Goal: Information Seeking & Learning: Learn about a topic

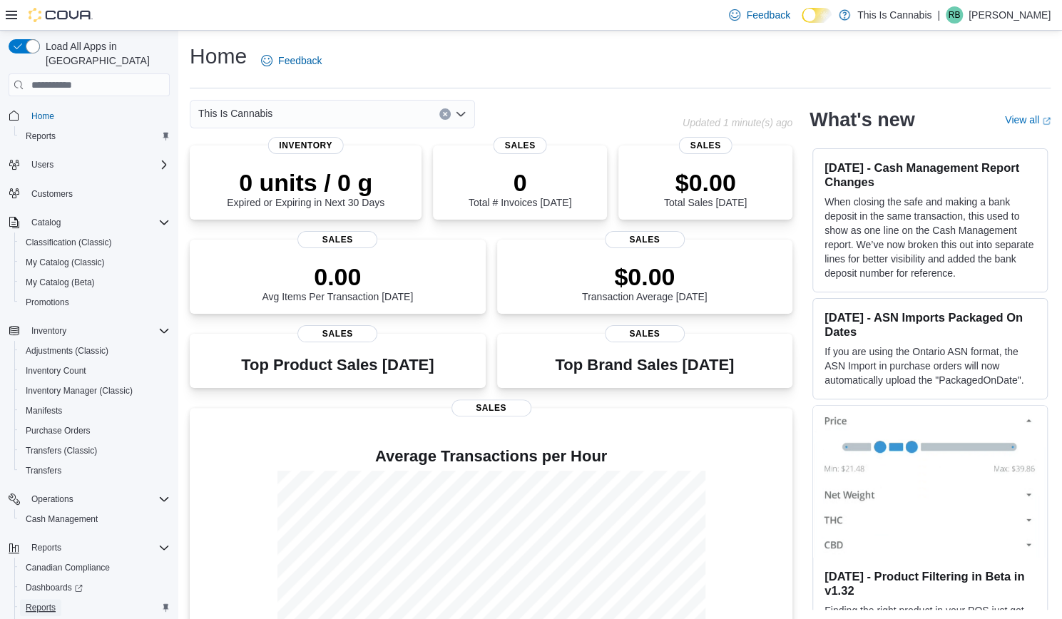
click at [25, 599] on link "Reports" at bounding box center [40, 607] width 41 height 17
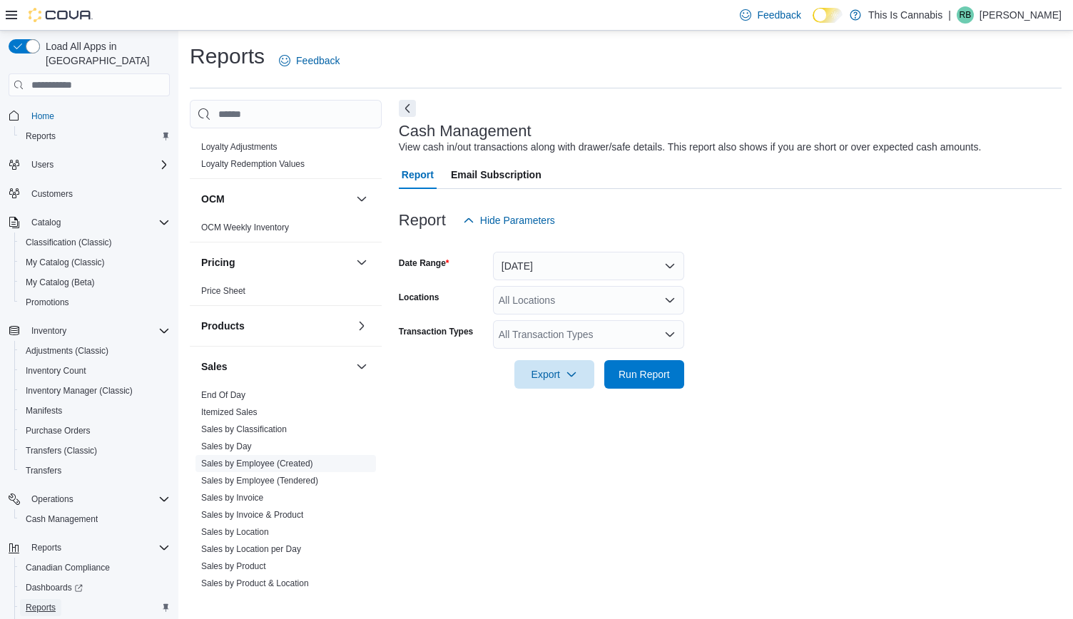
scroll to position [776, 0]
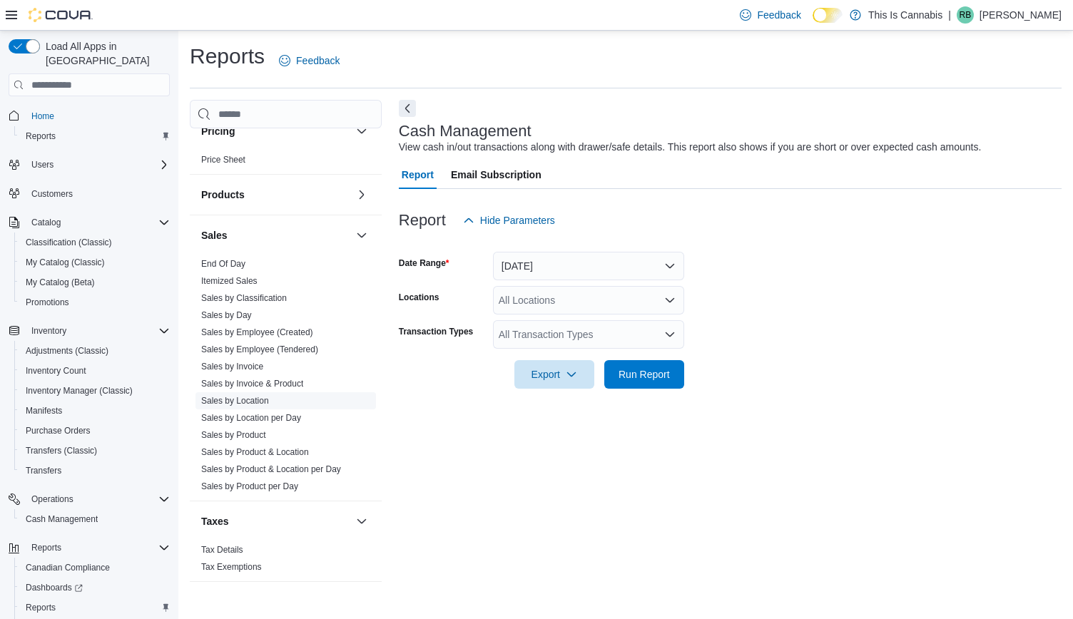
click at [240, 398] on link "Sales by Location" at bounding box center [235, 401] width 68 height 10
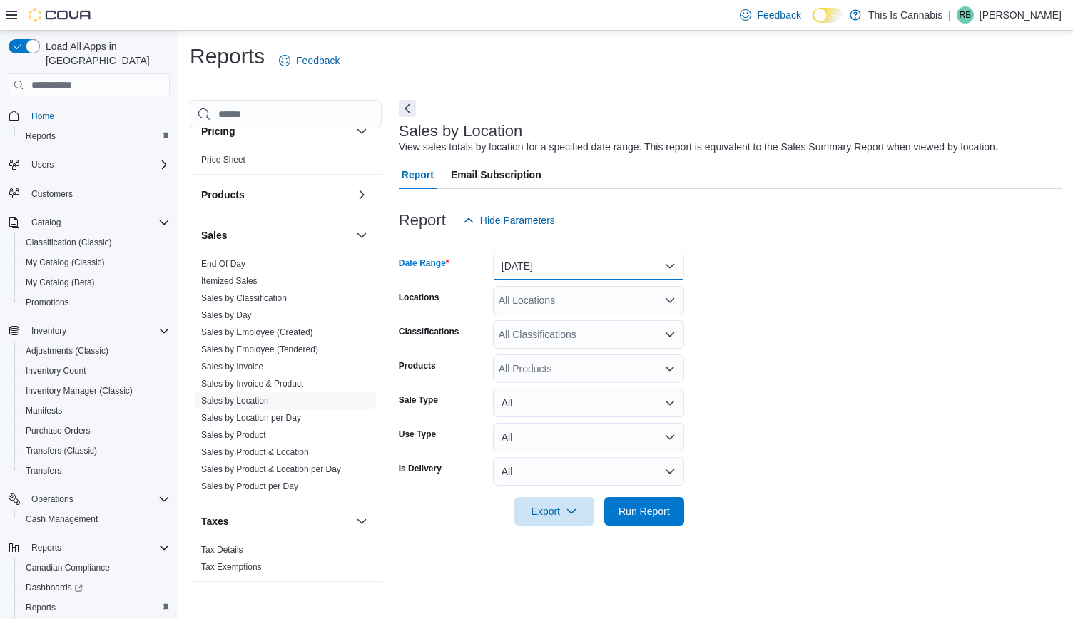
click at [545, 265] on button "[DATE]" at bounding box center [588, 266] width 191 height 29
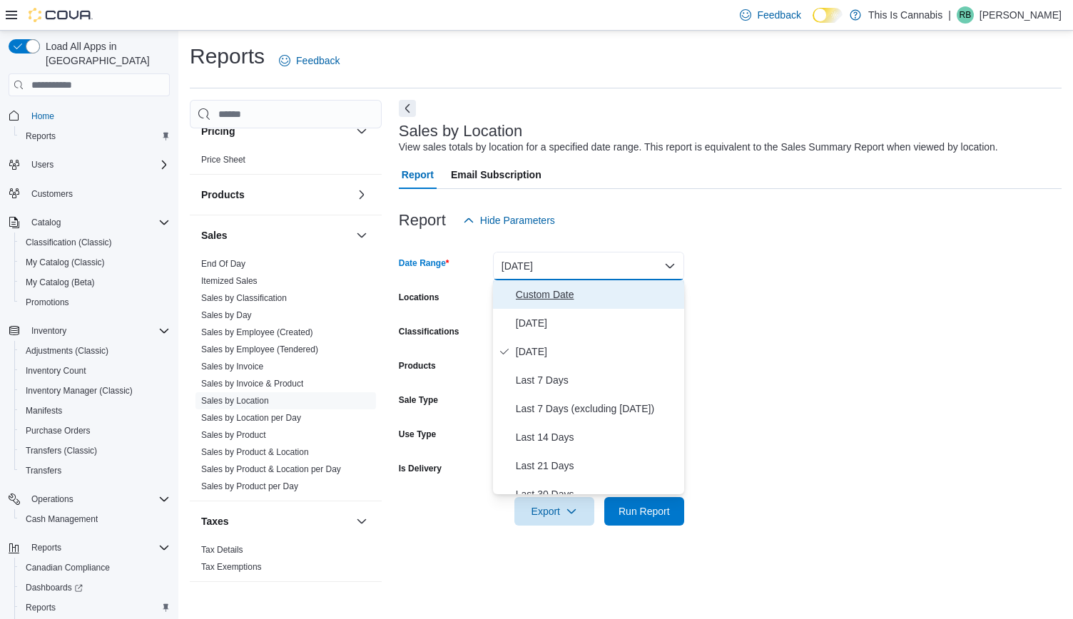
click at [534, 293] on span "Custom Date" at bounding box center [597, 294] width 163 height 17
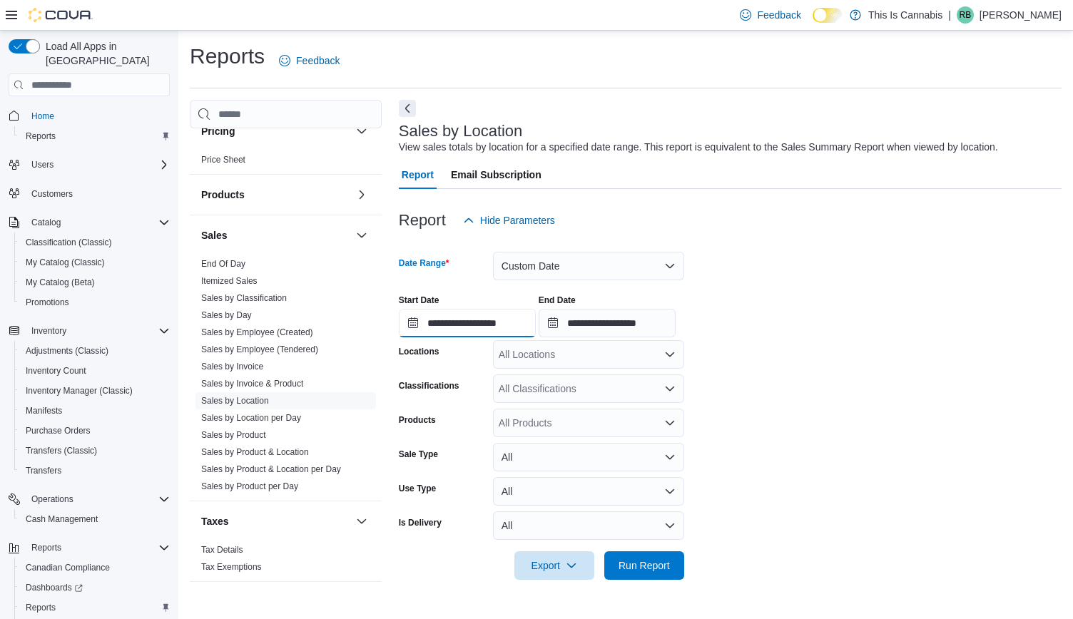
click at [465, 330] on input "**********" at bounding box center [467, 323] width 137 height 29
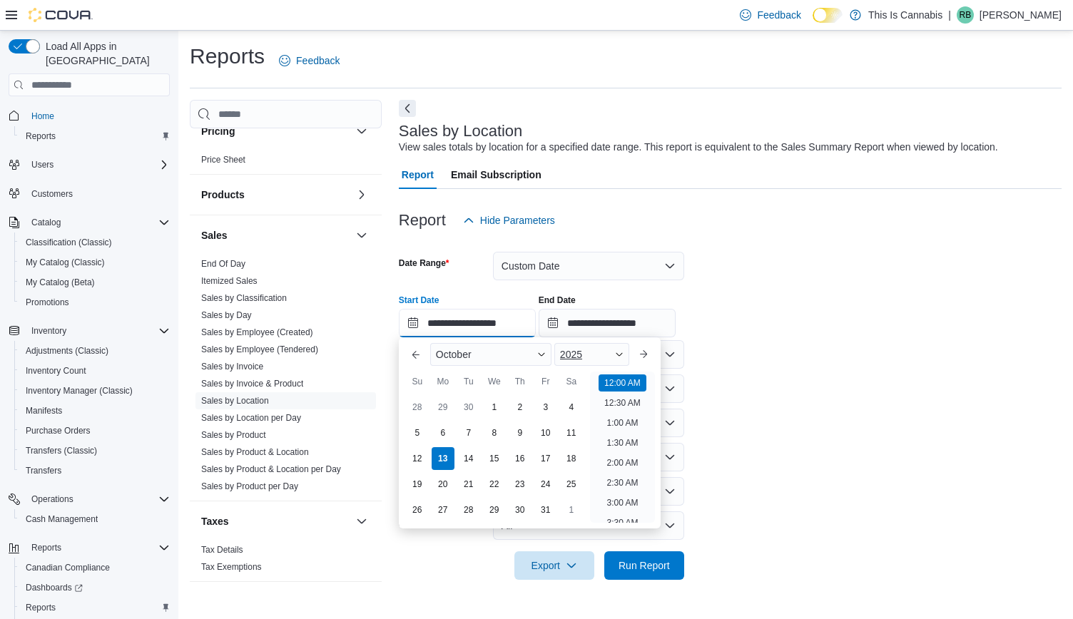
scroll to position [44, 0]
click at [542, 438] on div "10" at bounding box center [545, 433] width 25 height 25
type input "**********"
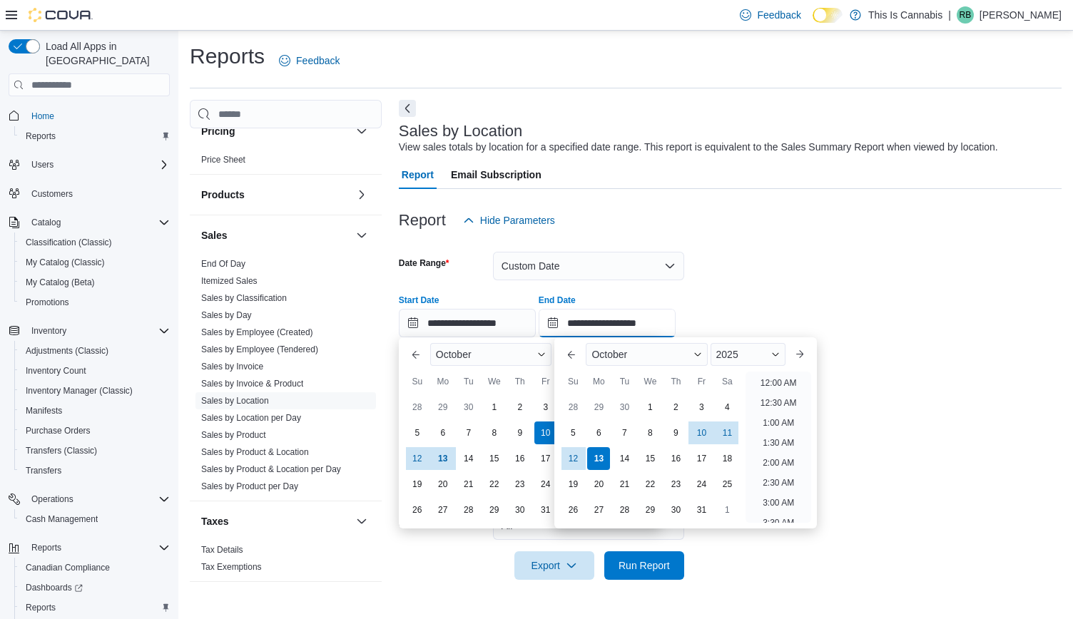
click at [643, 325] on input "**********" at bounding box center [607, 323] width 137 height 29
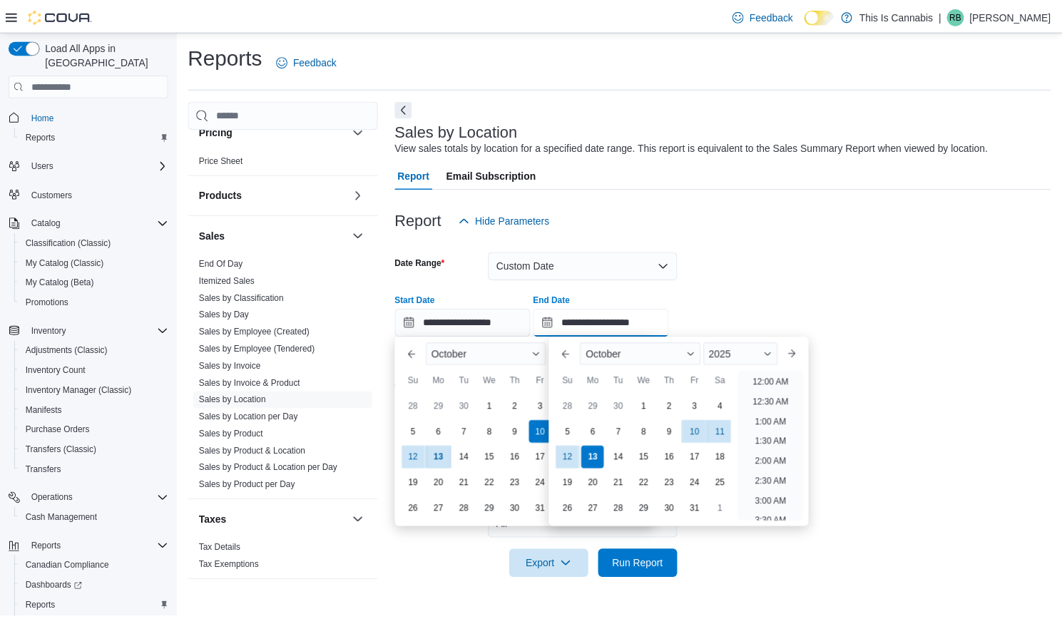
scroll to position [811, 0]
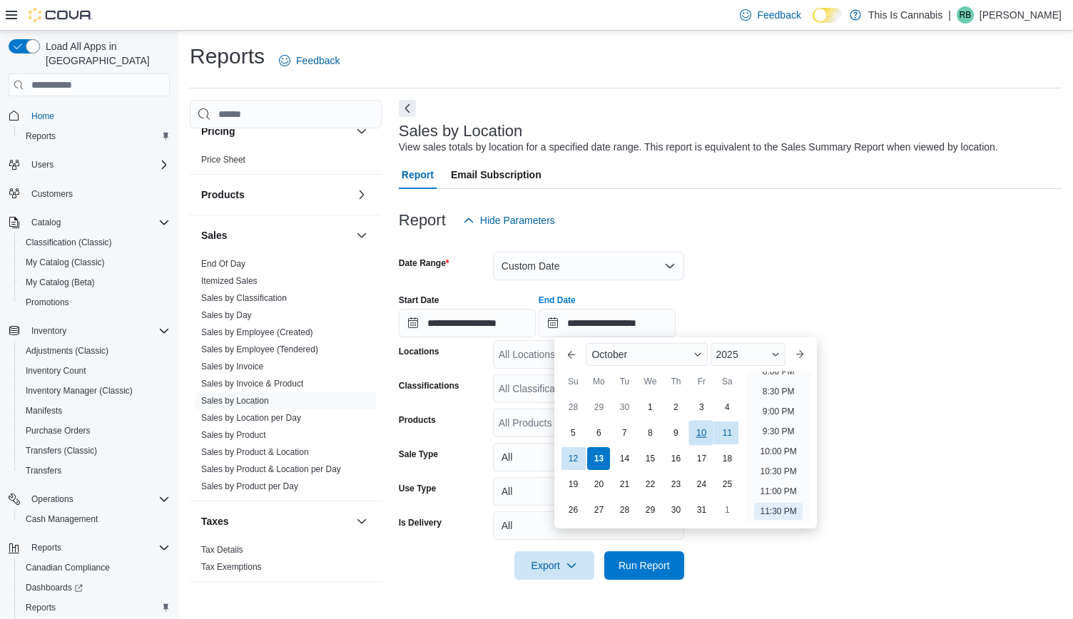
click at [703, 433] on div "10" at bounding box center [701, 433] width 25 height 25
type input "**********"
click at [820, 277] on form "**********" at bounding box center [730, 407] width 663 height 345
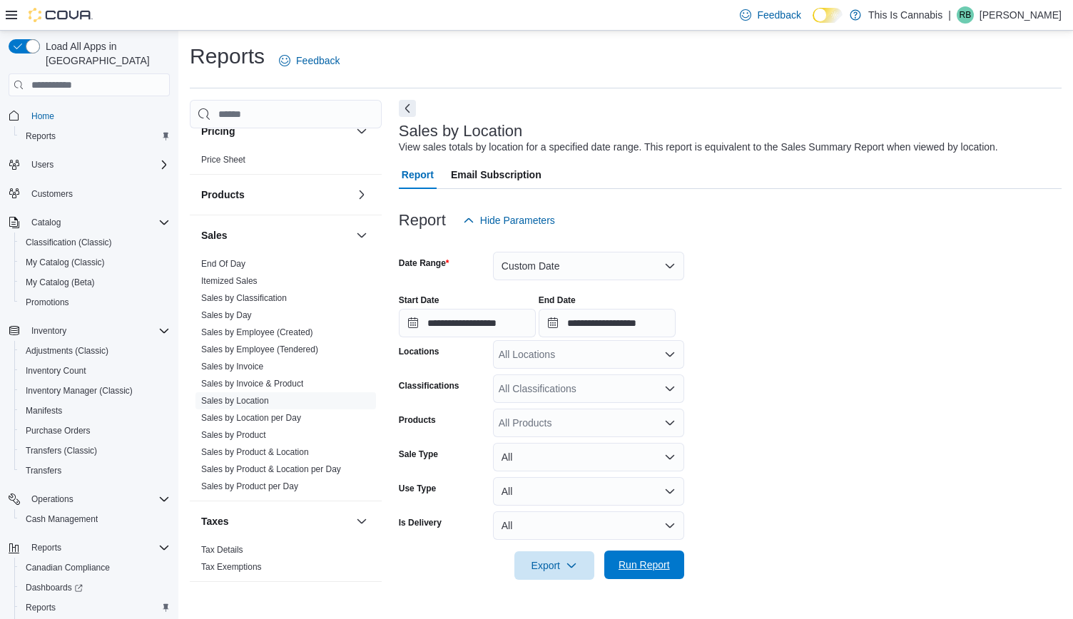
click at [661, 567] on span "Run Report" at bounding box center [644, 565] width 51 height 14
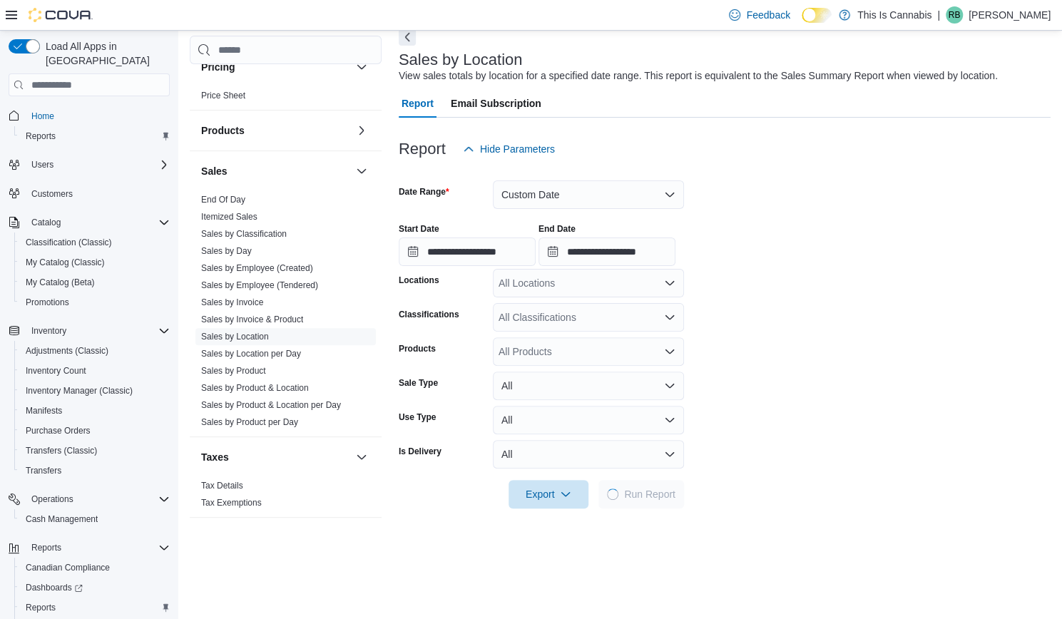
scroll to position [143, 0]
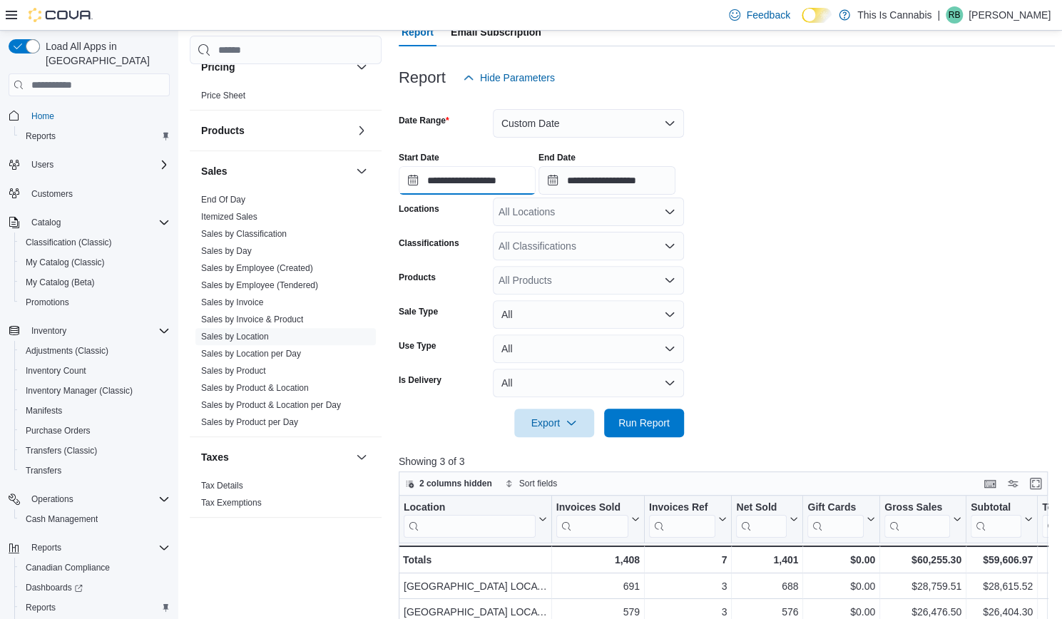
click at [430, 176] on input "**********" at bounding box center [467, 180] width 137 height 29
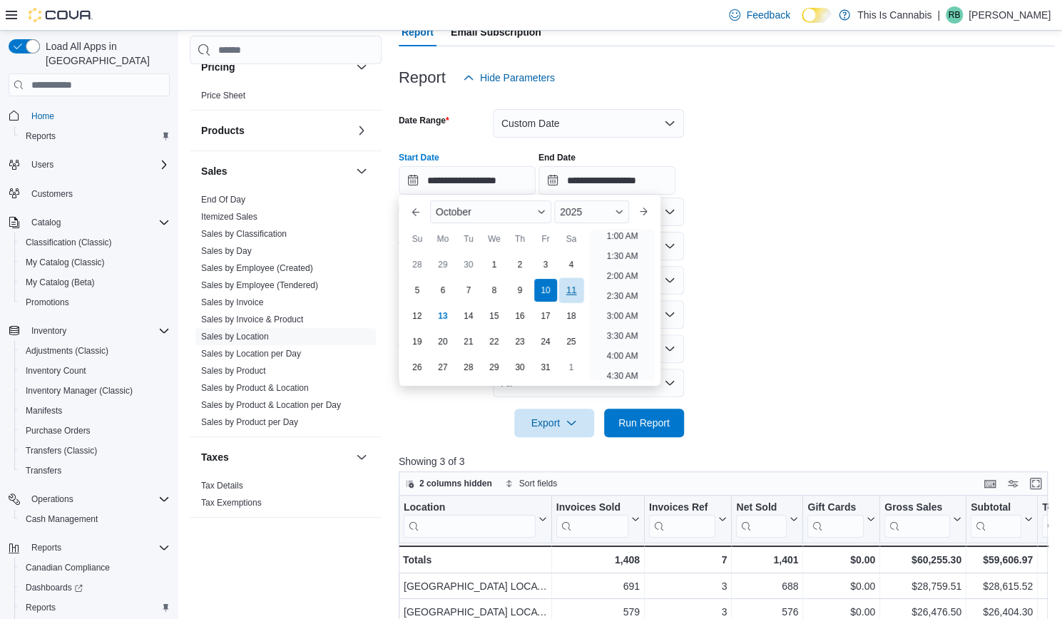
click at [567, 294] on div "11" at bounding box center [571, 290] width 25 height 25
type input "**********"
click at [876, 286] on form "**********" at bounding box center [727, 264] width 656 height 345
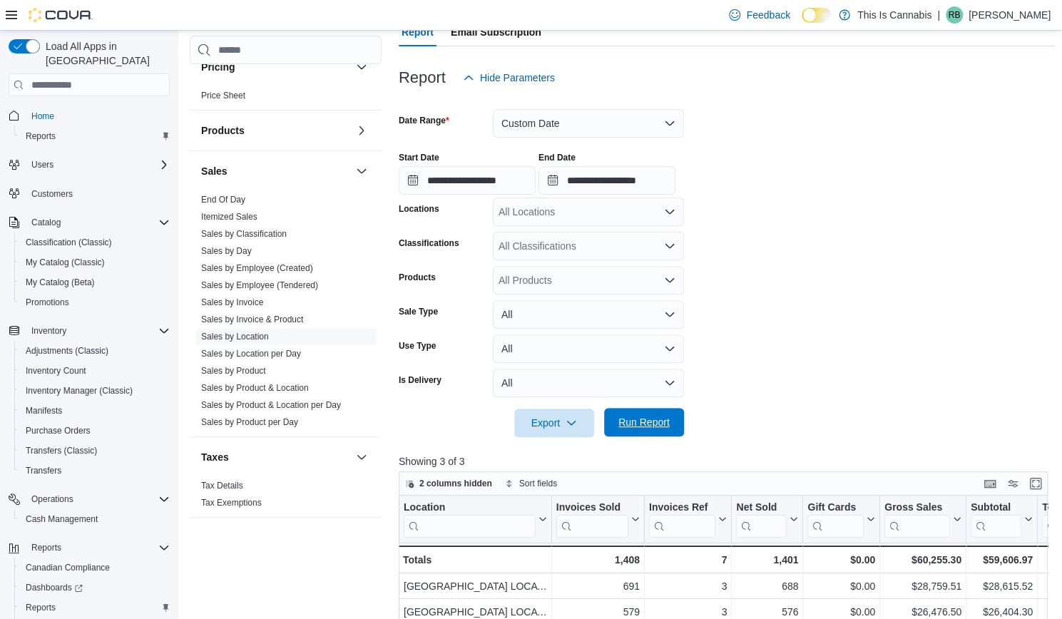
click at [654, 425] on span "Run Report" at bounding box center [644, 422] width 51 height 14
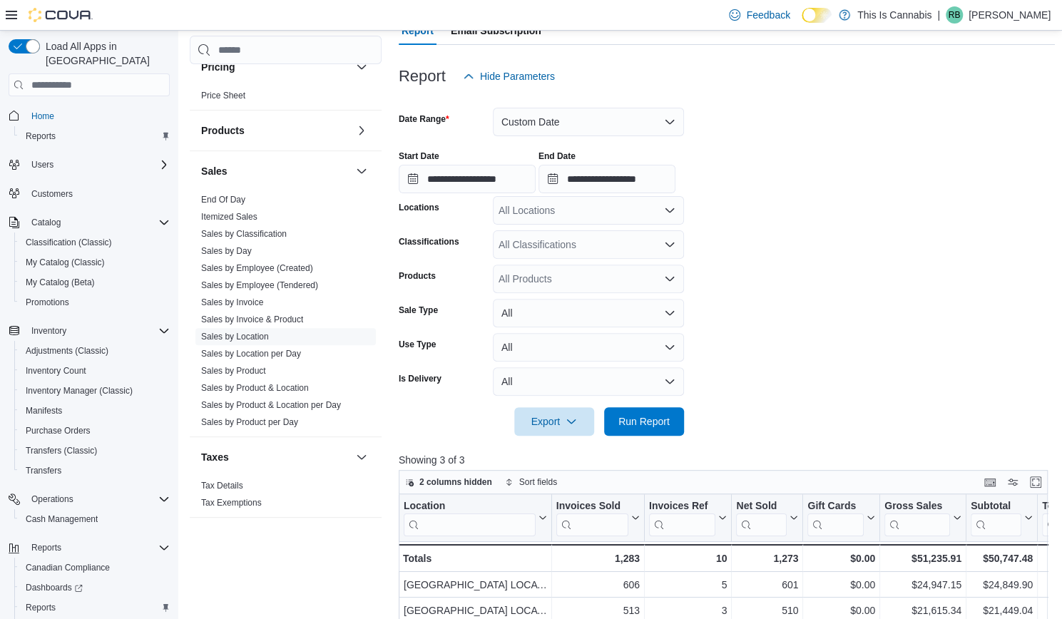
scroll to position [143, 0]
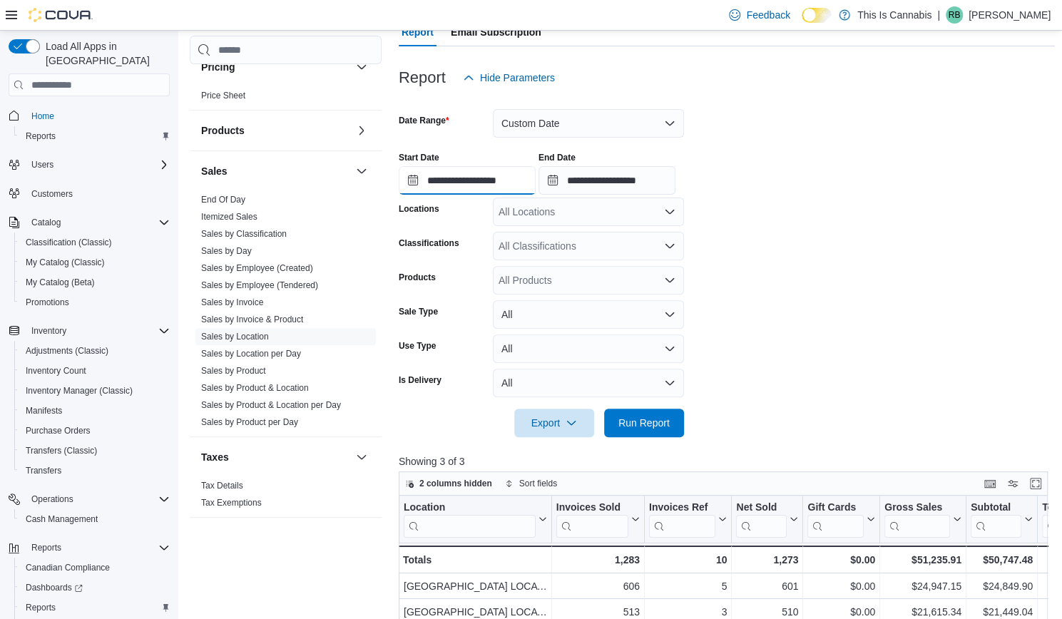
click at [509, 179] on input "**********" at bounding box center [467, 180] width 137 height 29
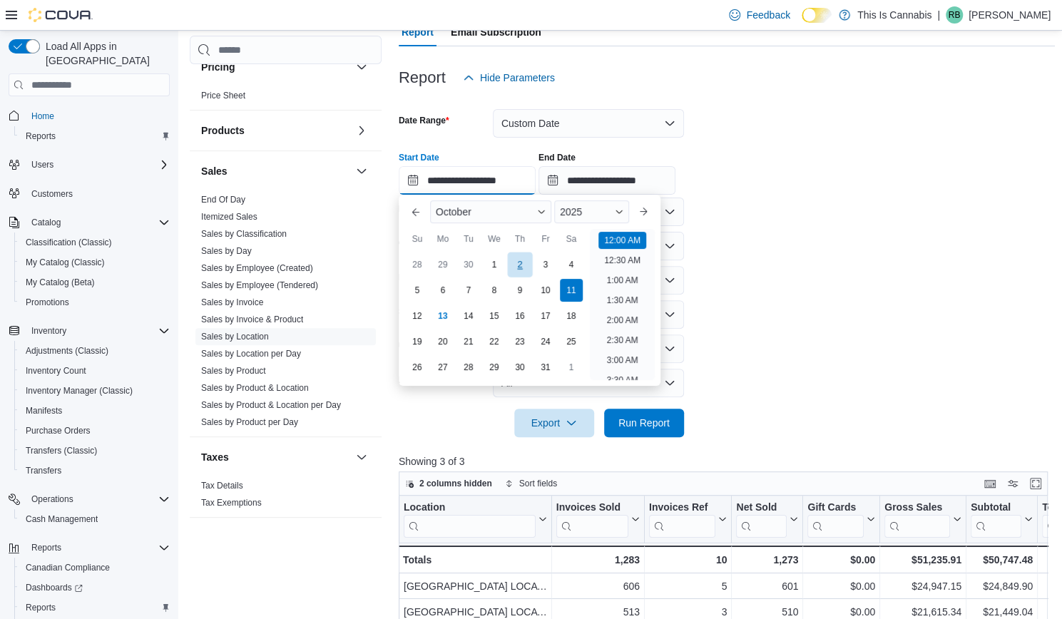
scroll to position [44, 0]
click at [409, 311] on div "12" at bounding box center [417, 316] width 25 height 25
type input "**********"
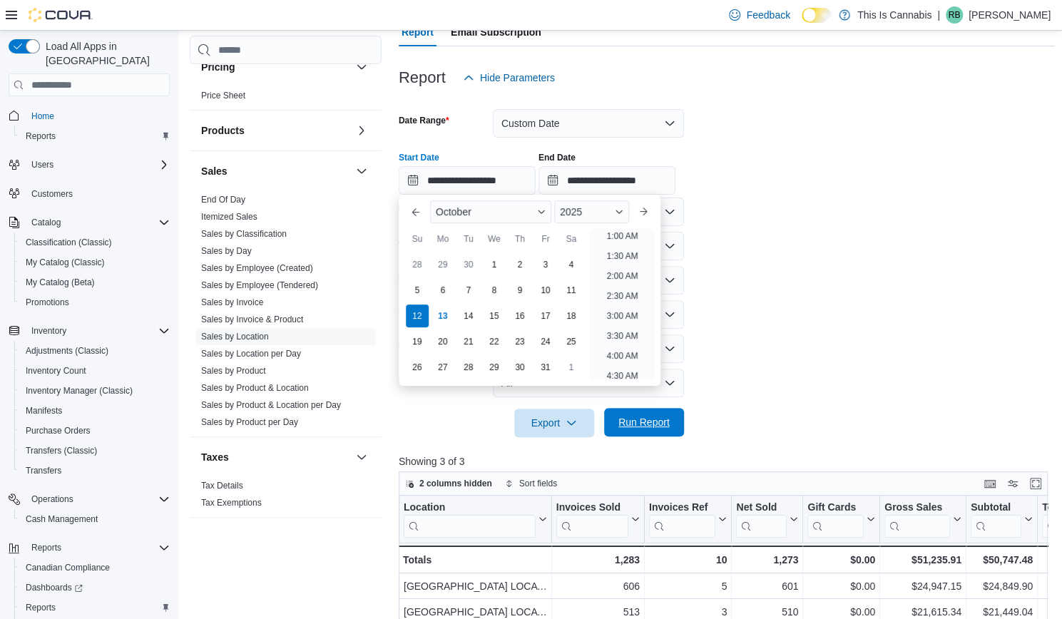
scroll to position [3, 0]
click at [629, 420] on span "Run Report" at bounding box center [644, 422] width 51 height 14
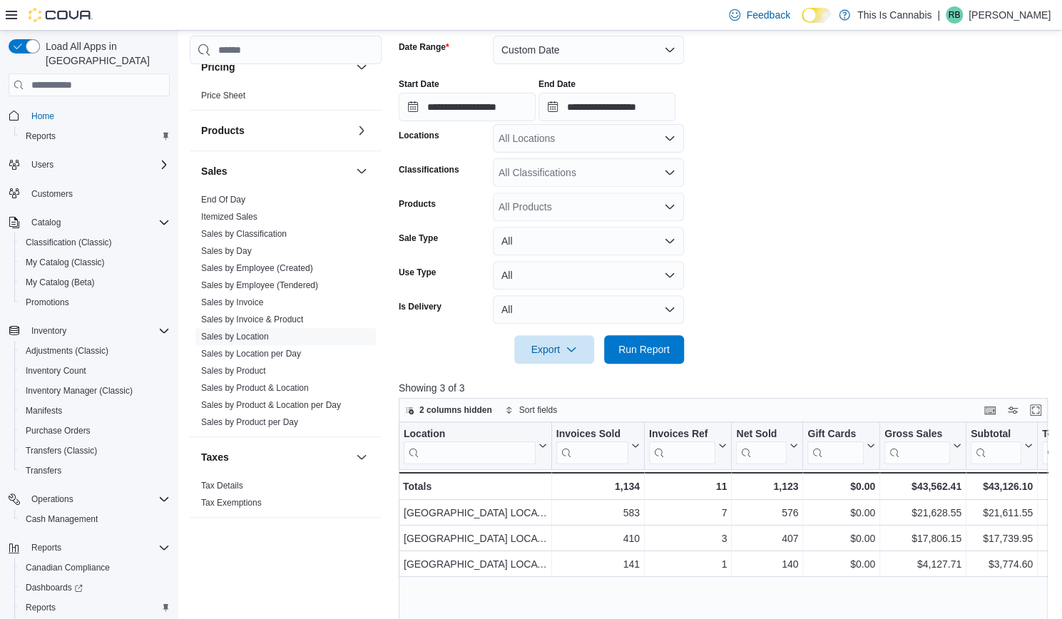
scroll to position [214, 0]
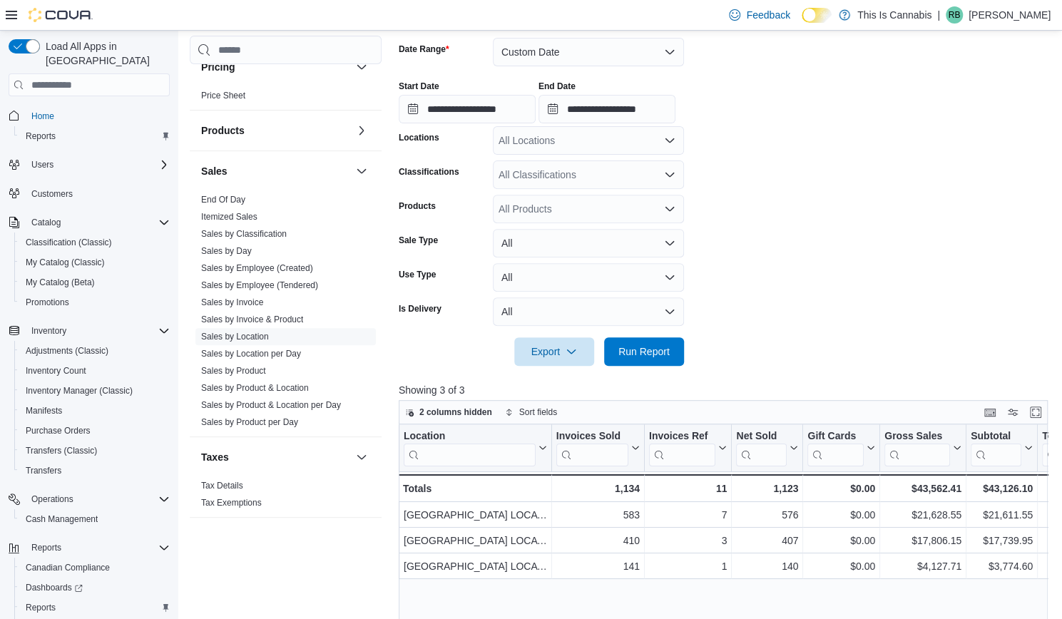
click at [796, 177] on form "**********" at bounding box center [727, 193] width 656 height 345
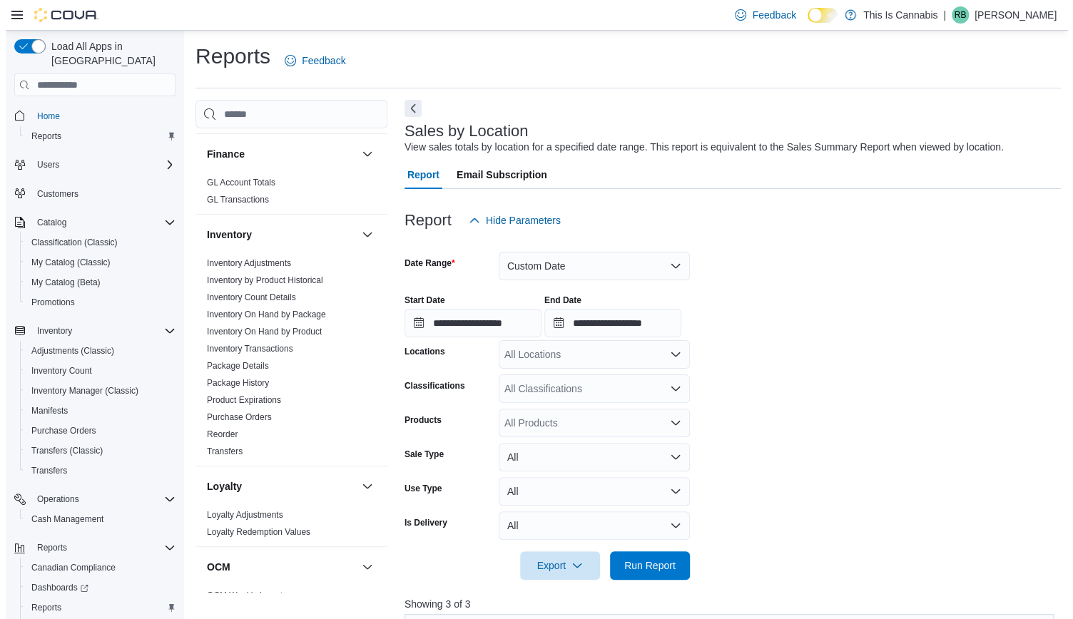
scroll to position [0, 0]
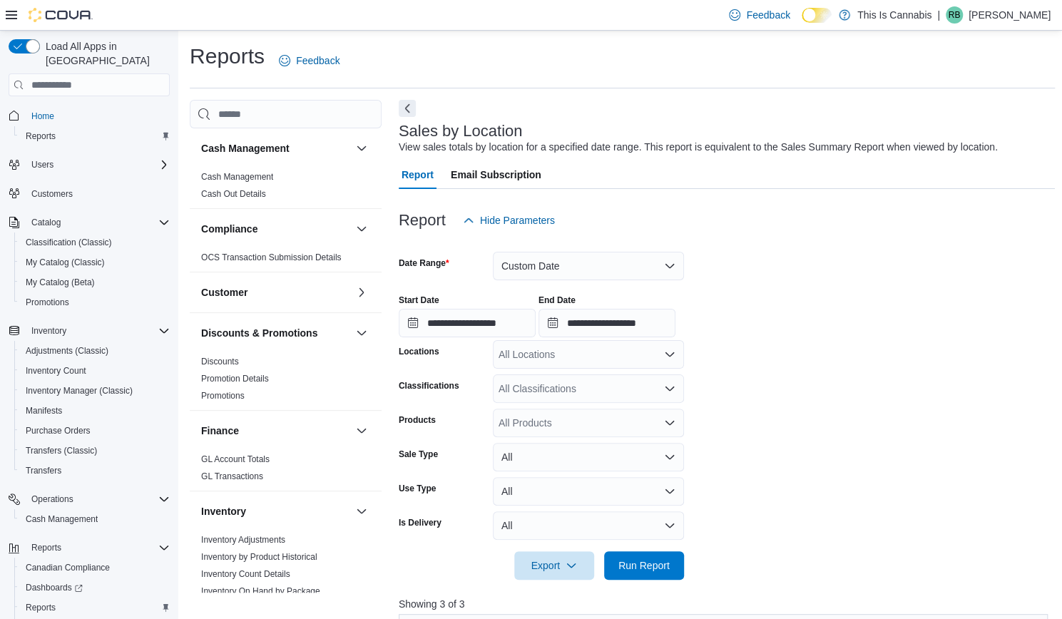
drag, startPoint x: 248, startPoint y: 173, endPoint x: 575, endPoint y: 250, distance: 336.5
click at [248, 173] on link "Cash Management" at bounding box center [237, 177] width 72 height 10
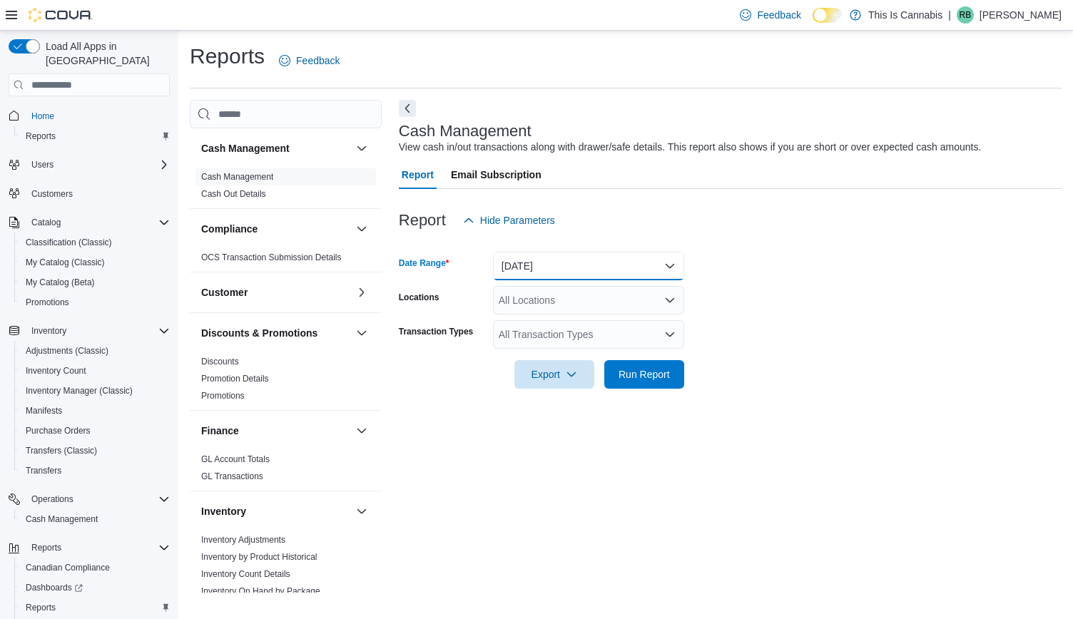
click at [581, 259] on button "[DATE]" at bounding box center [588, 266] width 191 height 29
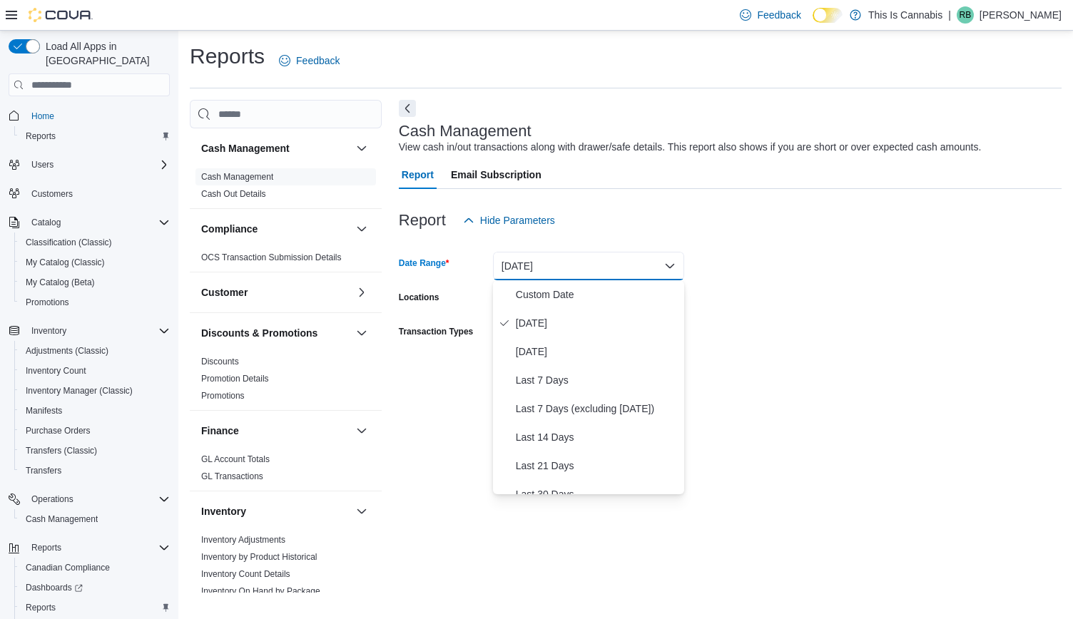
click at [780, 270] on form "Date Range [DATE] Locations All Locations Transaction Types All Transaction Typ…" at bounding box center [730, 312] width 663 height 154
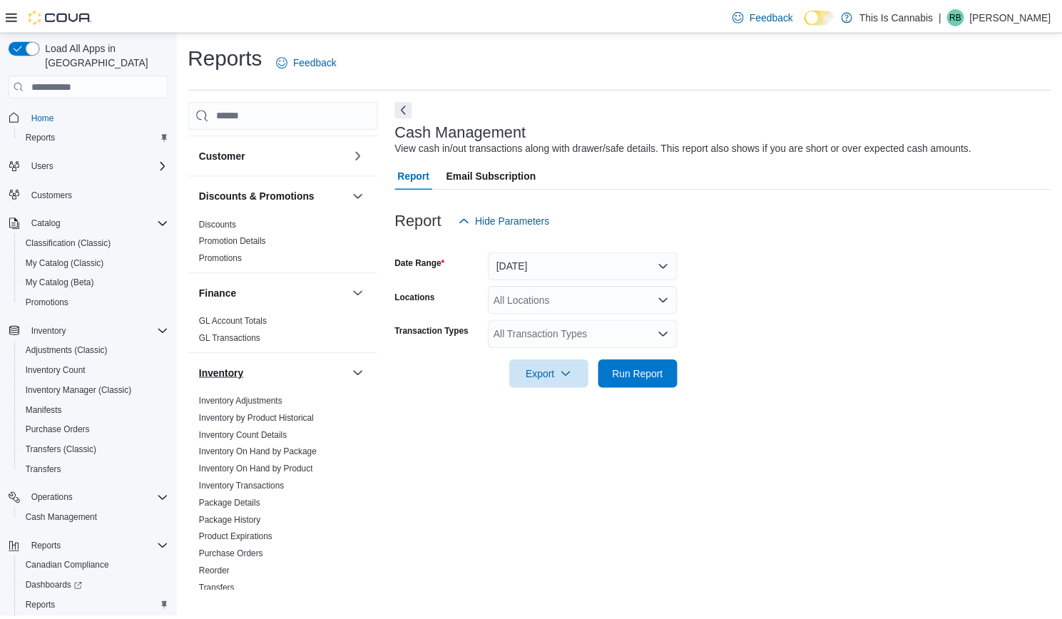
scroll to position [134, 0]
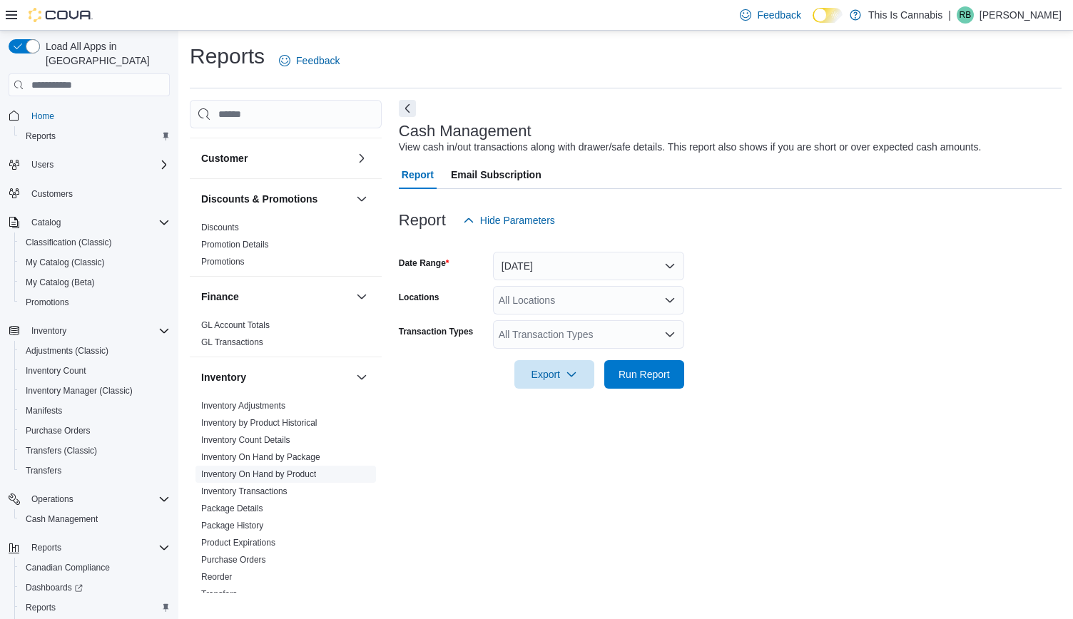
click at [253, 470] on link "Inventory On Hand by Product" at bounding box center [258, 475] width 115 height 10
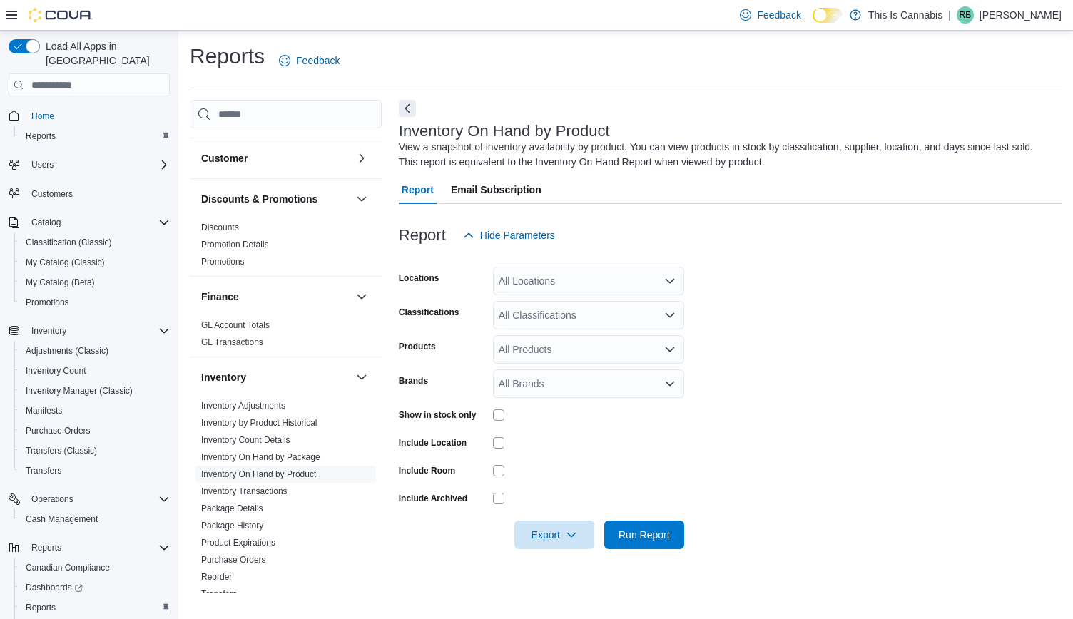
click at [607, 285] on div "All Locations" at bounding box center [588, 281] width 191 height 29
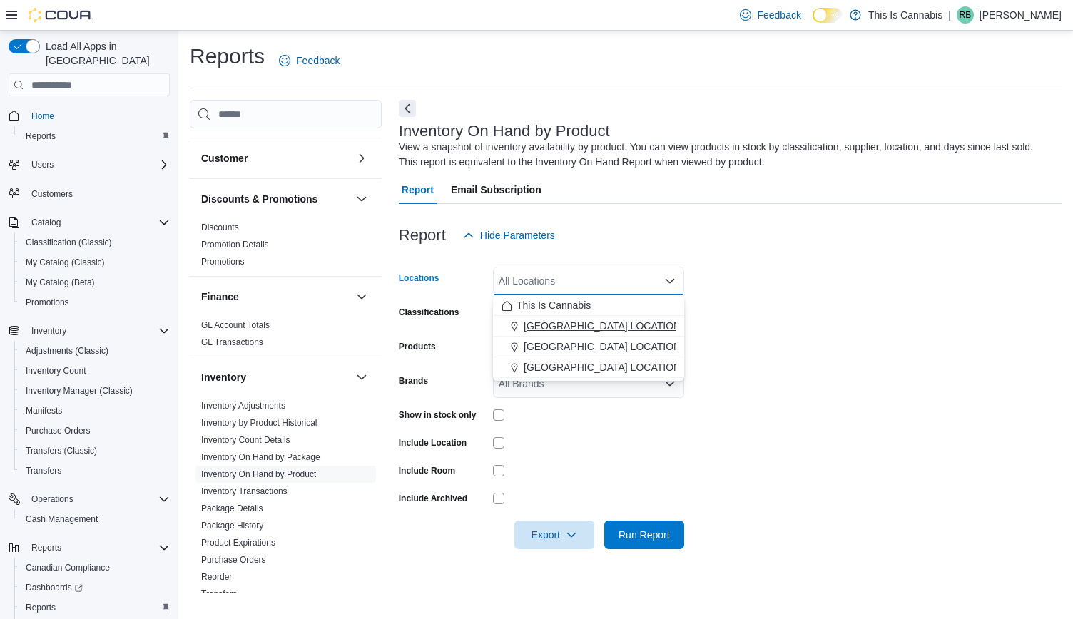
click at [574, 325] on span "[GEOGRAPHIC_DATA] LOCATION" at bounding box center [602, 326] width 157 height 14
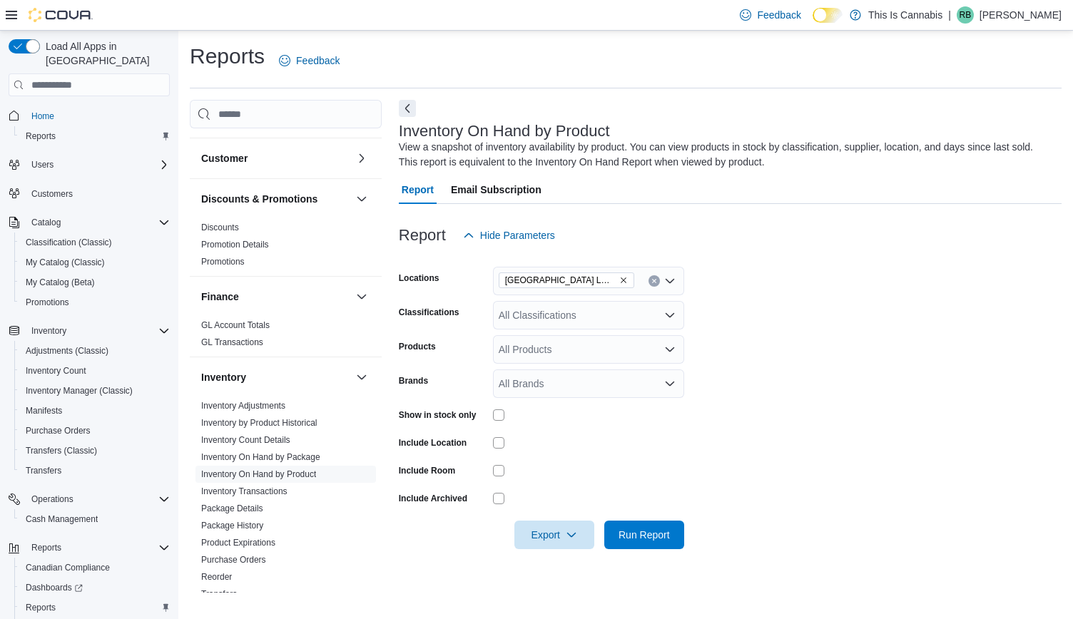
click at [798, 461] on form "Locations [GEOGRAPHIC_DATA] LOCATION Classifications All Classifications Produc…" at bounding box center [730, 400] width 663 height 300
click at [626, 537] on span "Run Report" at bounding box center [644, 535] width 51 height 14
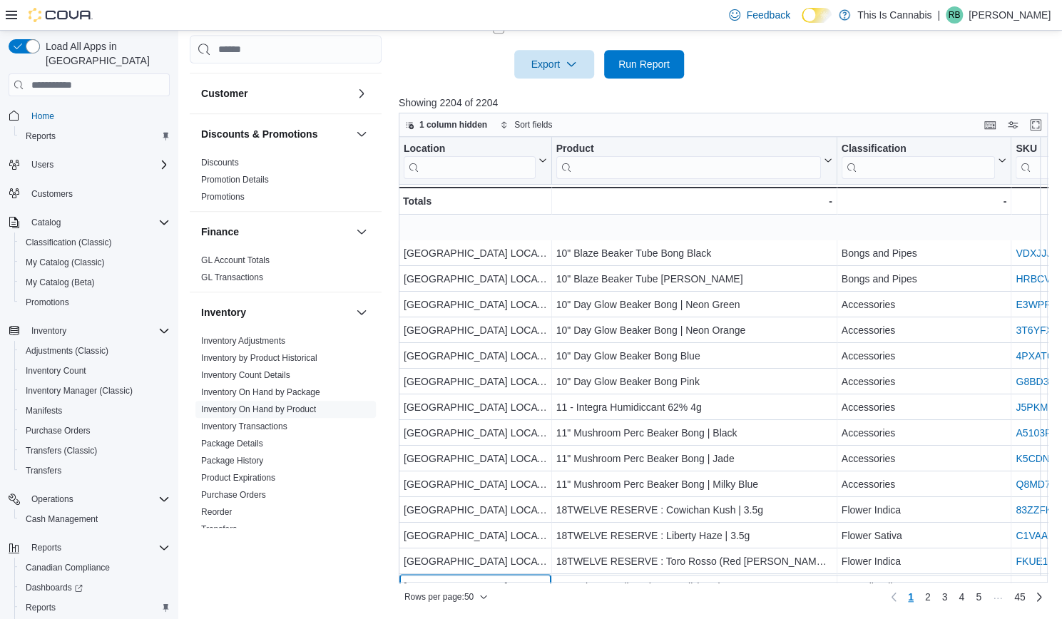
scroll to position [51, 0]
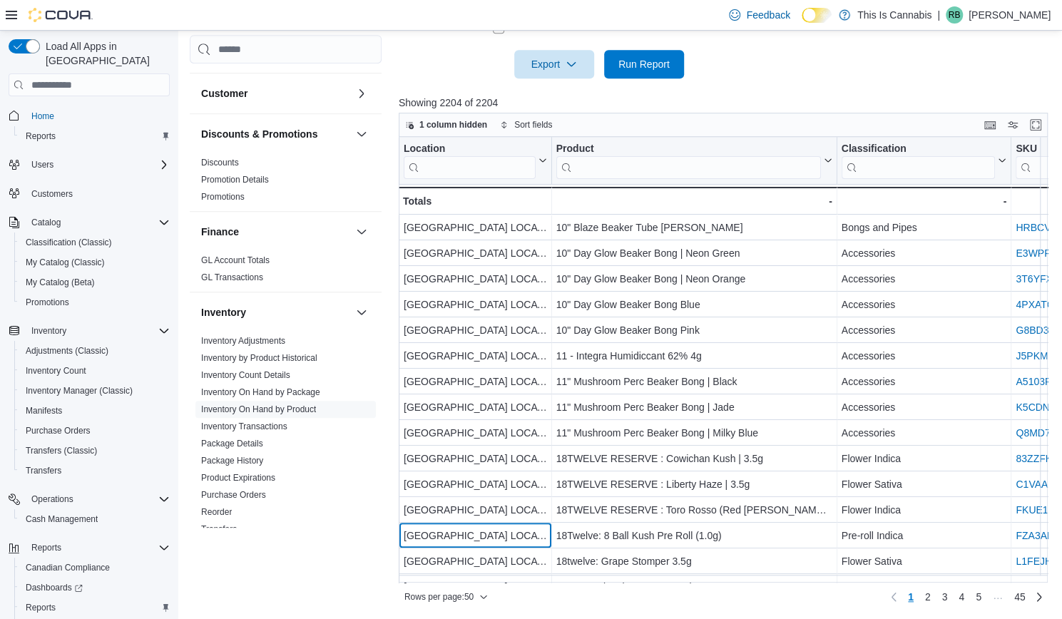
drag, startPoint x: 530, startPoint y: 577, endPoint x: 654, endPoint y: 589, distance: 124.0
click at [654, 589] on div "1 column hidden Sort fields Location Click to view column header actions Produc…" at bounding box center [724, 360] width 650 height 495
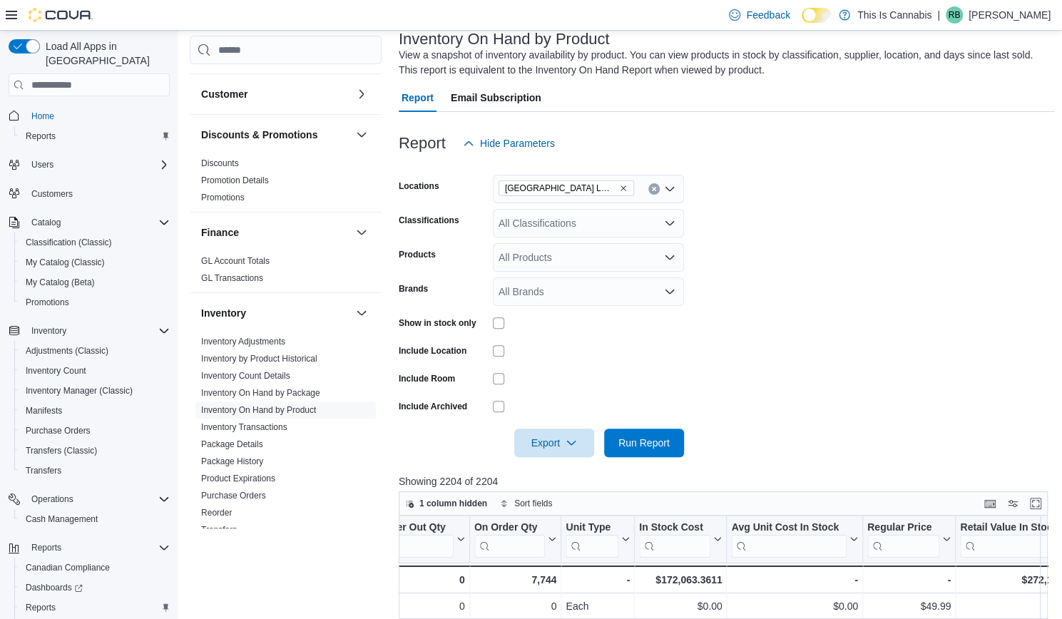
scroll to position [114, 0]
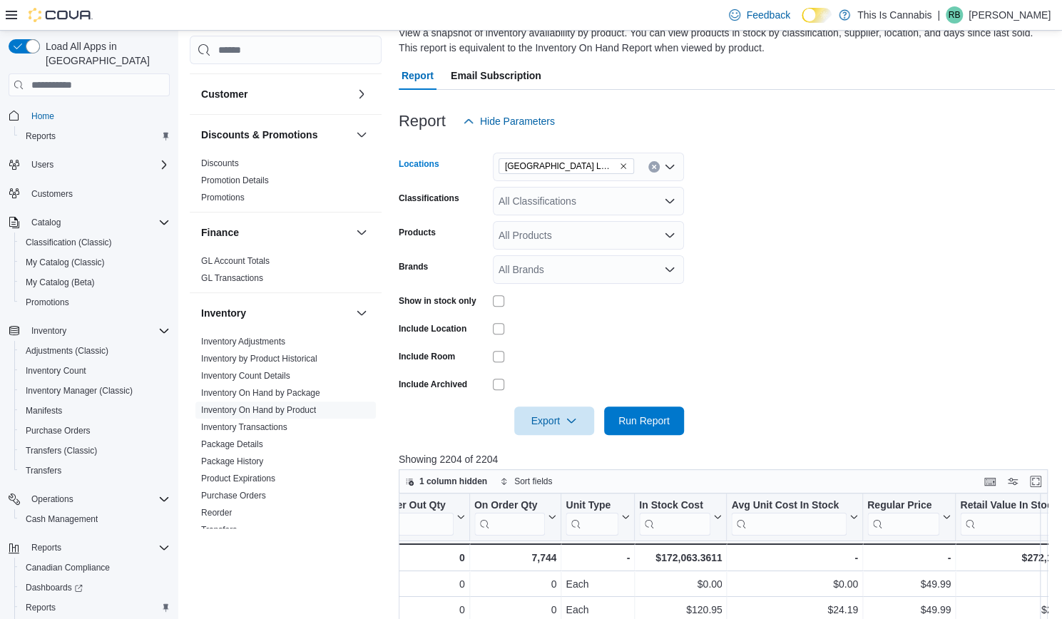
click at [621, 165] on icon "Remove ABBOTSFORD LOCATION from selection in this group" at bounding box center [624, 167] width 6 height 6
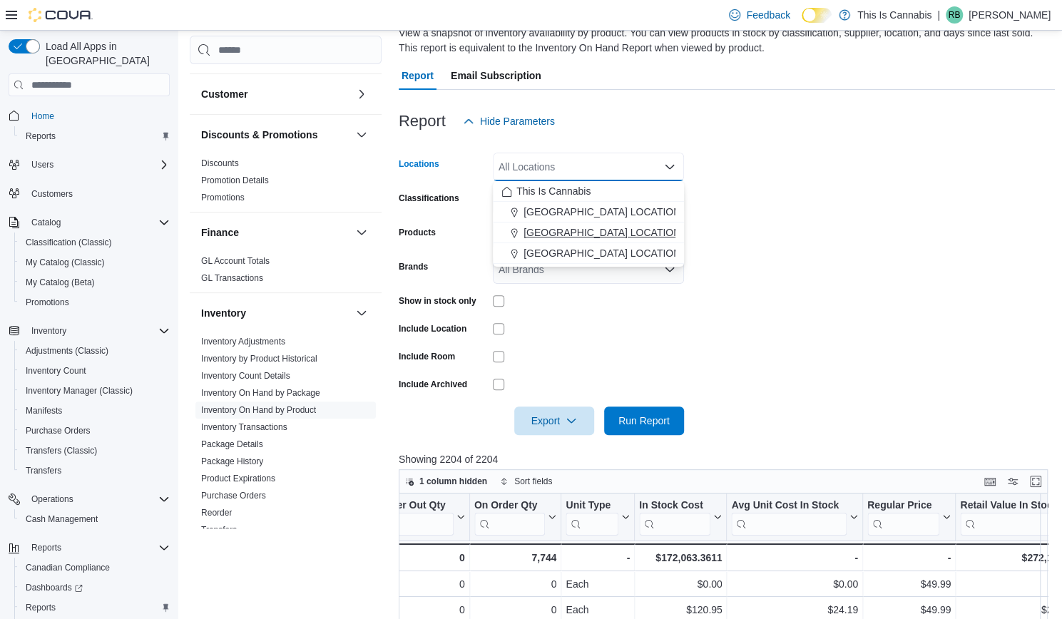
click at [559, 233] on span "[GEOGRAPHIC_DATA] LOCATION" at bounding box center [602, 232] width 157 height 14
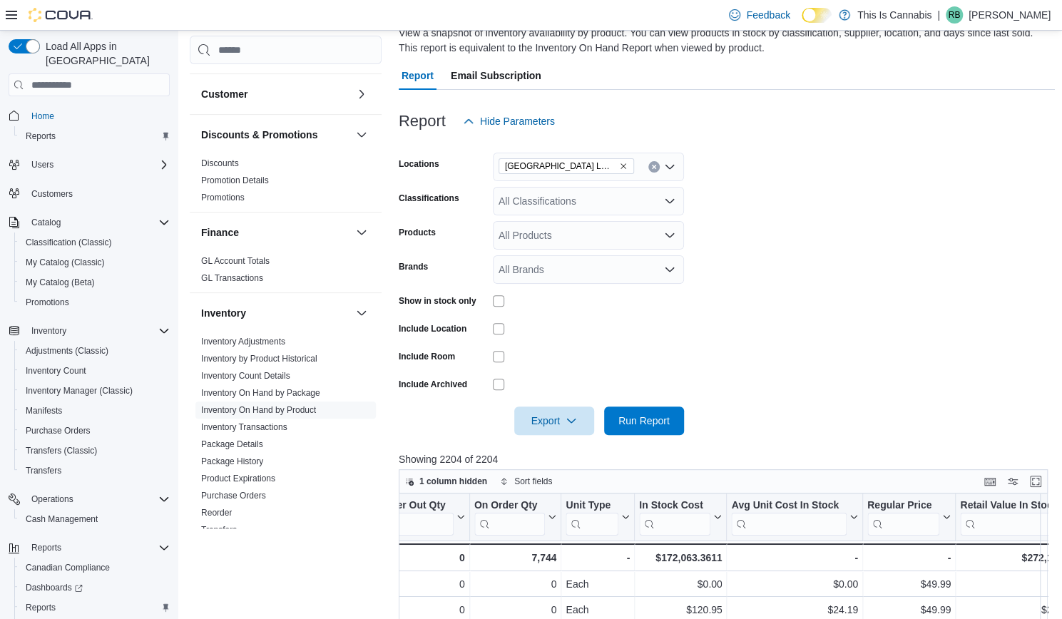
click at [765, 249] on form "Locations [GEOGRAPHIC_DATA] LOCATION Classifications All Classifications Produc…" at bounding box center [727, 286] width 656 height 300
click at [660, 435] on div at bounding box center [727, 443] width 656 height 17
click at [659, 425] on span "Run Report" at bounding box center [644, 421] width 51 height 14
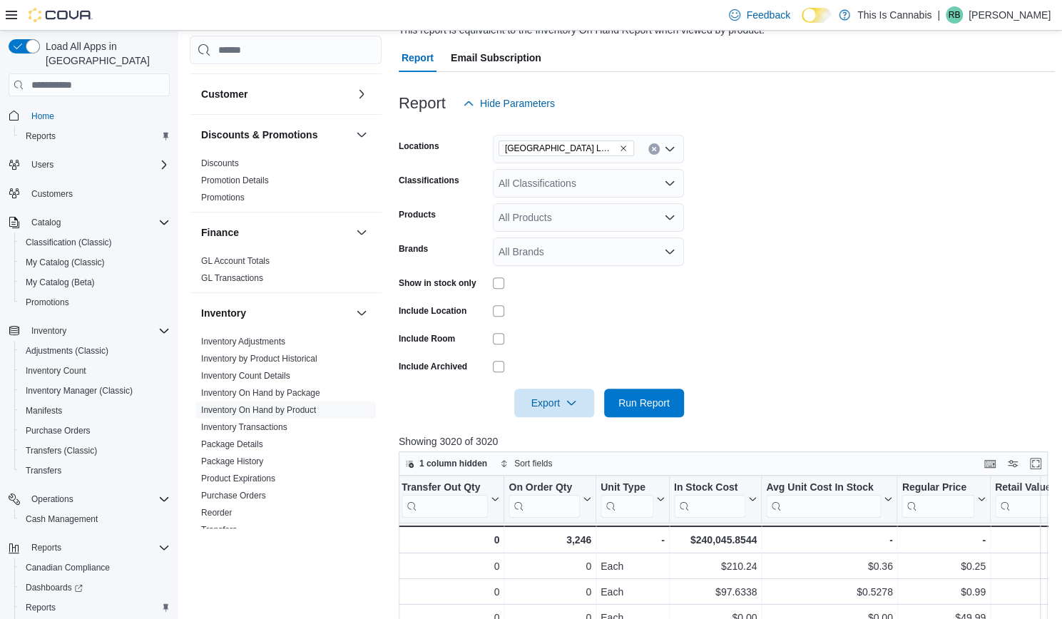
scroll to position [114, 0]
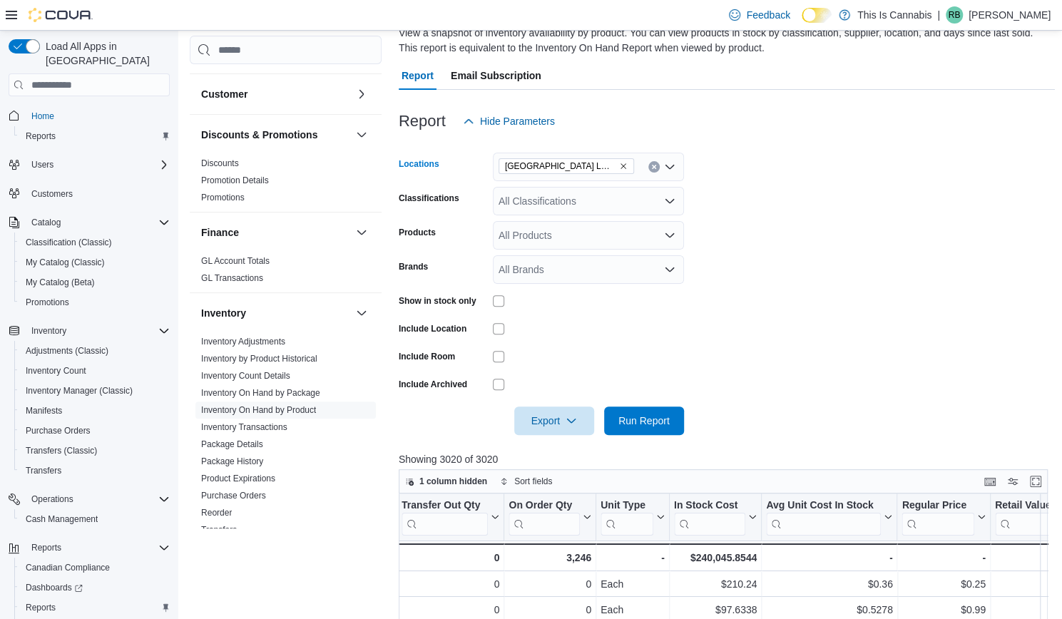
click at [619, 166] on icon "Remove CHILLIWACK LOCATION from selection in this group" at bounding box center [623, 166] width 9 height 9
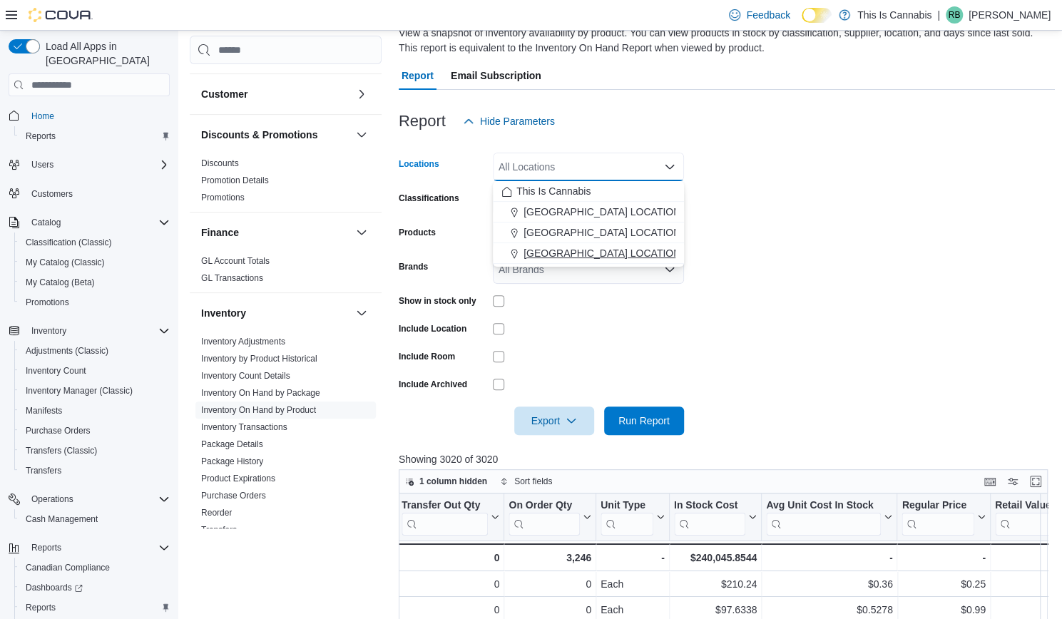
click at [571, 252] on span "[GEOGRAPHIC_DATA] LOCATION" at bounding box center [602, 253] width 157 height 14
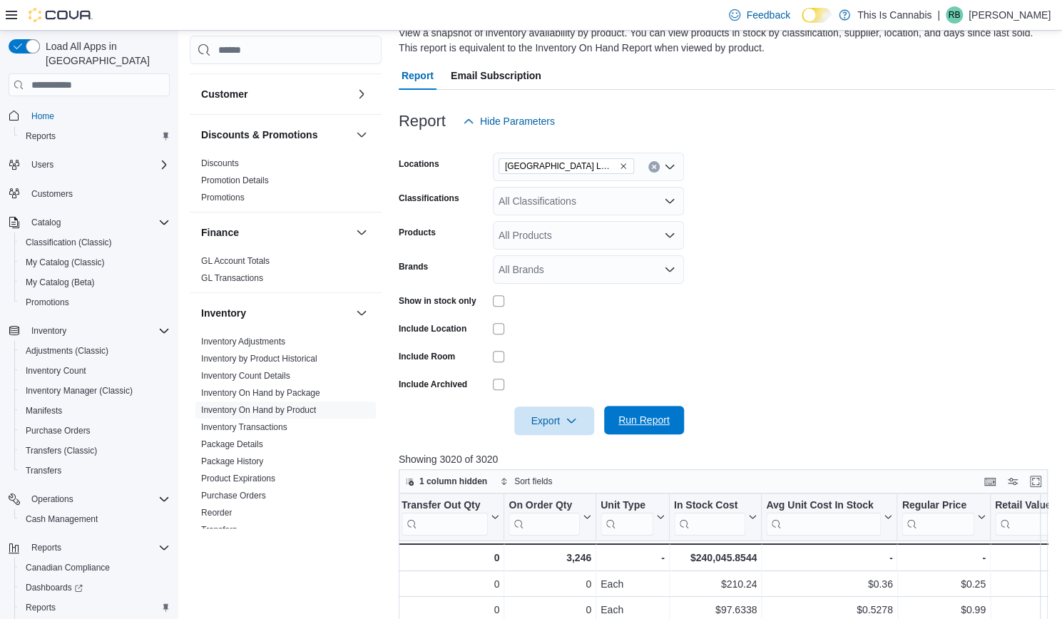
click at [626, 427] on span "Run Report" at bounding box center [644, 420] width 51 height 14
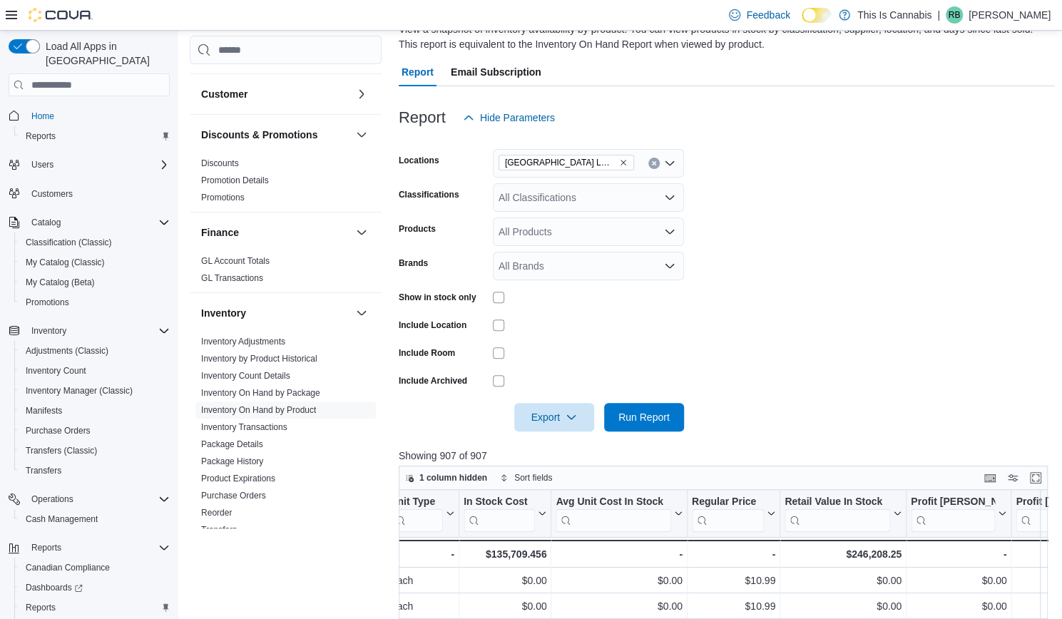
scroll to position [114, 0]
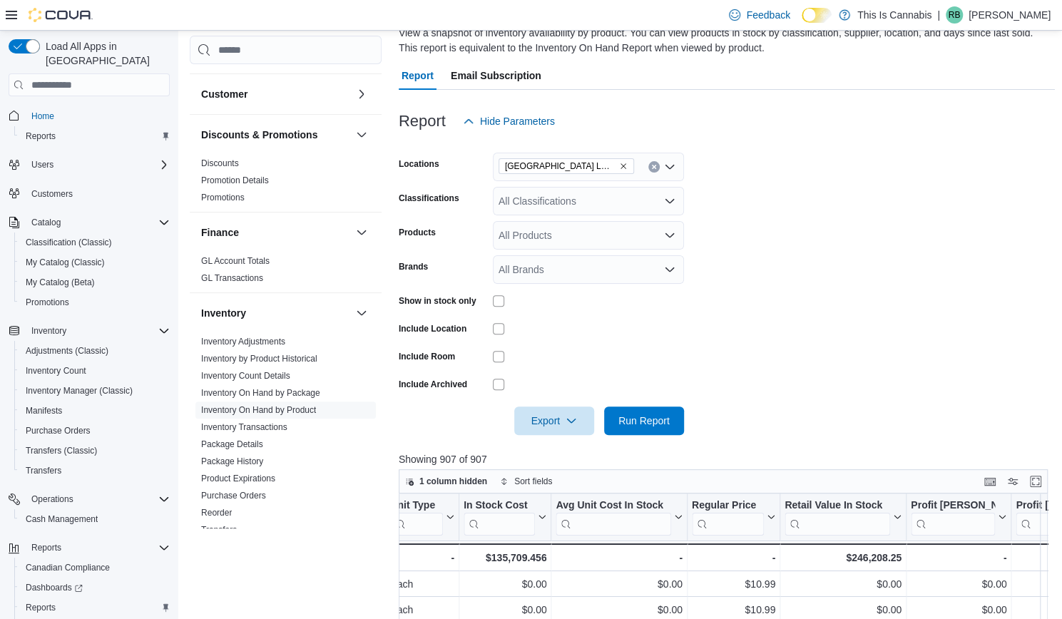
click at [619, 169] on icon "Remove WHISTLER LOCATION from selection in this group" at bounding box center [623, 166] width 9 height 9
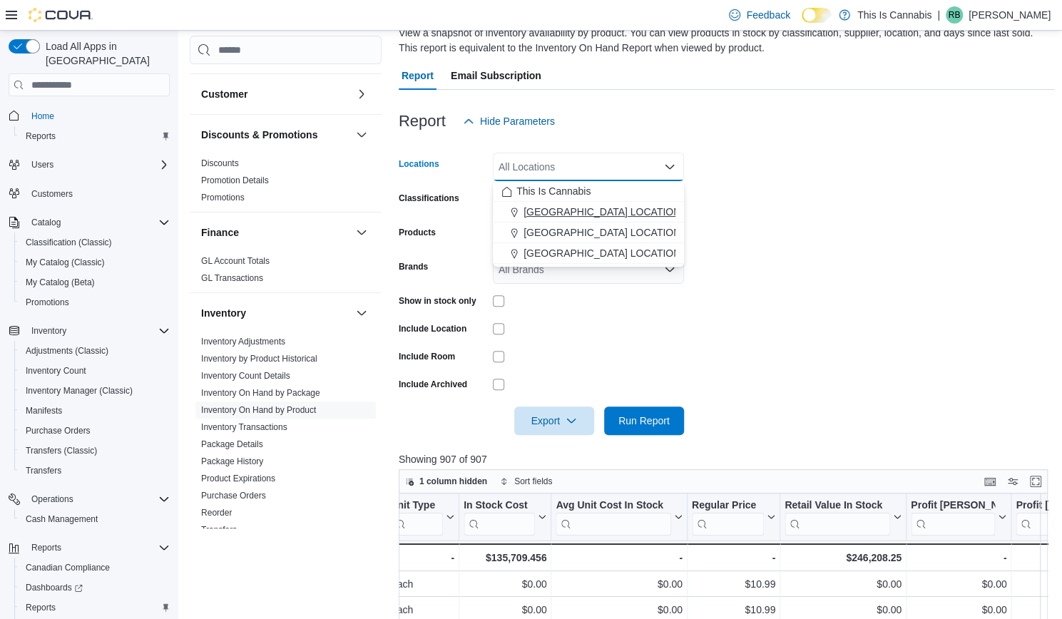
click at [577, 209] on span "[GEOGRAPHIC_DATA] LOCATION" at bounding box center [602, 212] width 157 height 14
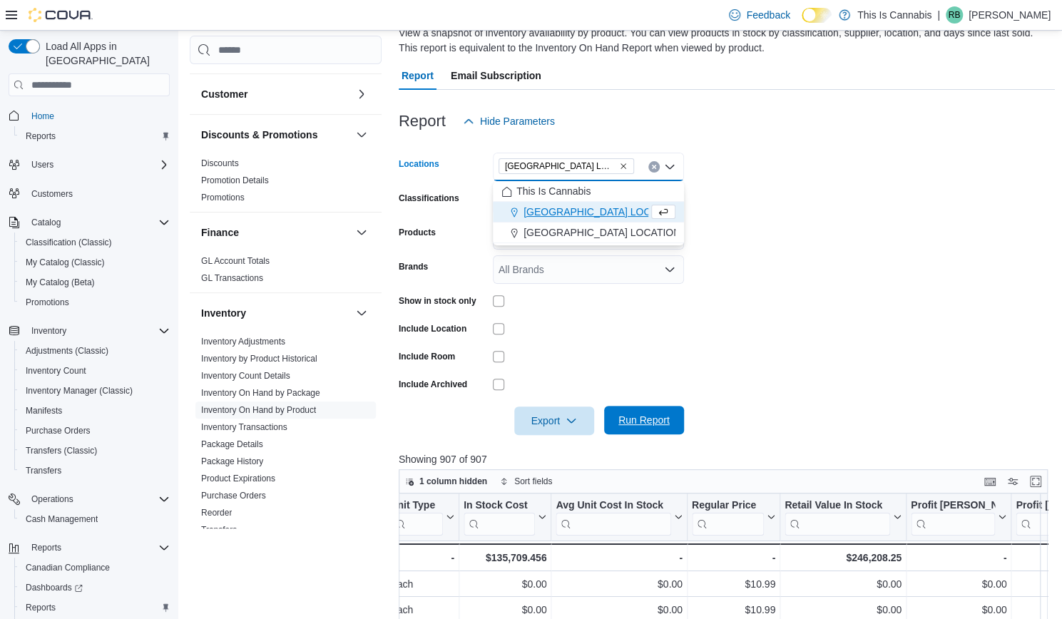
click at [651, 435] on div "Export Run Report" at bounding box center [541, 421] width 285 height 29
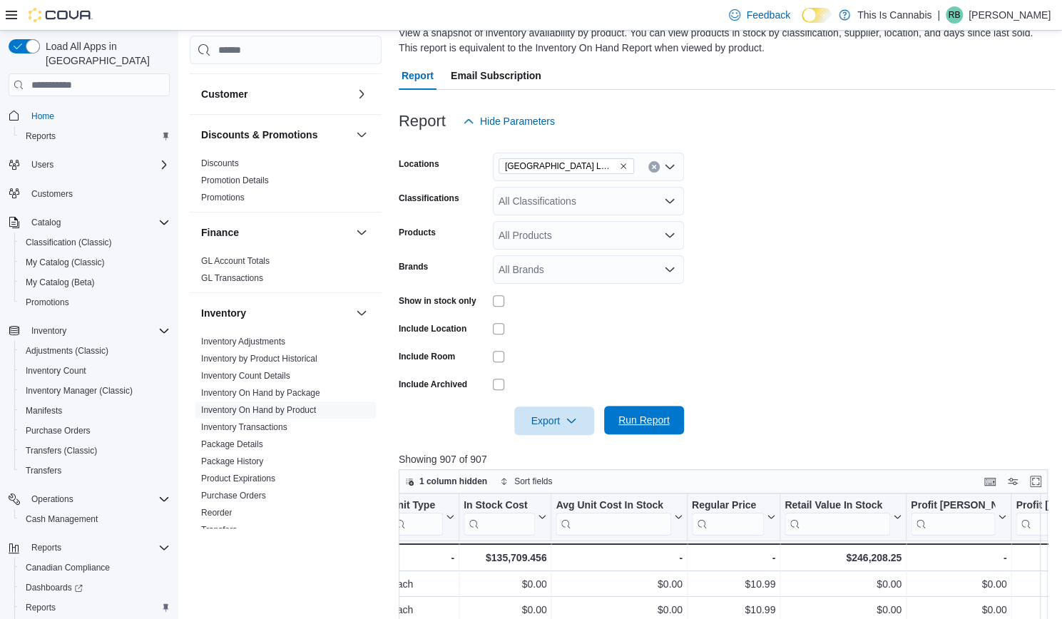
click at [653, 419] on span "Run Report" at bounding box center [644, 420] width 51 height 14
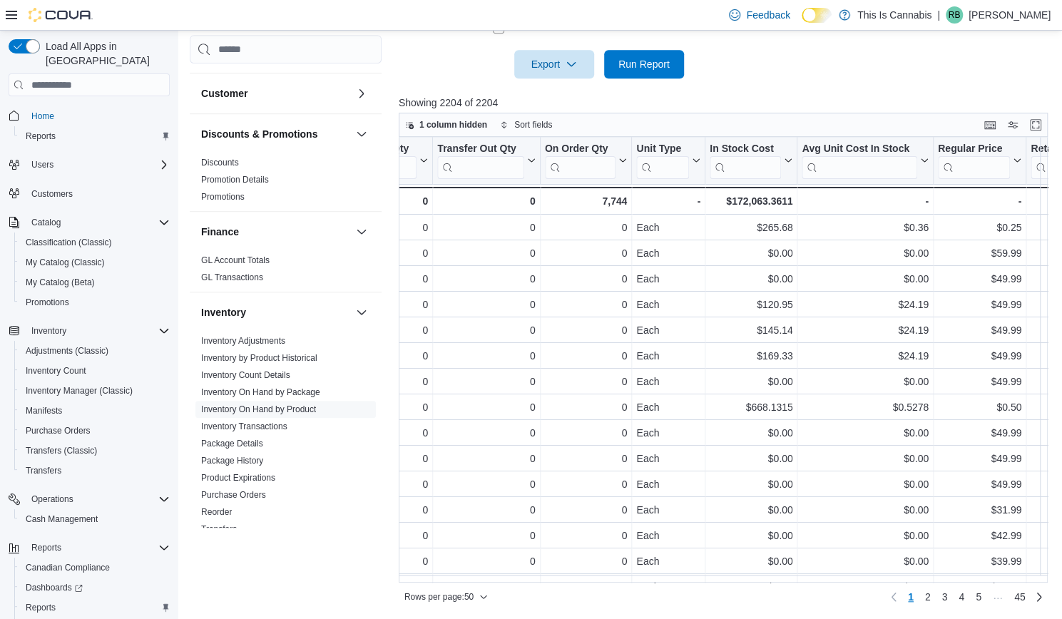
scroll to position [0, 863]
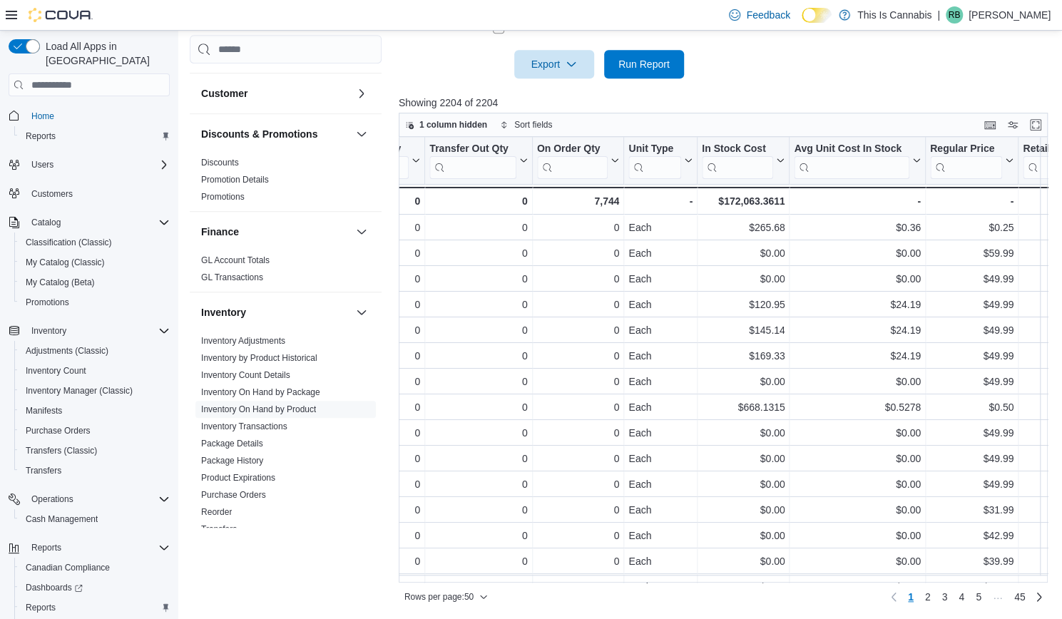
drag, startPoint x: 632, startPoint y: 582, endPoint x: 666, endPoint y: 582, distance: 34.3
click at [666, 583] on div "Rows per page : 50 Page 1 of 45 1 2 3 4 5 … 45" at bounding box center [724, 596] width 650 height 26
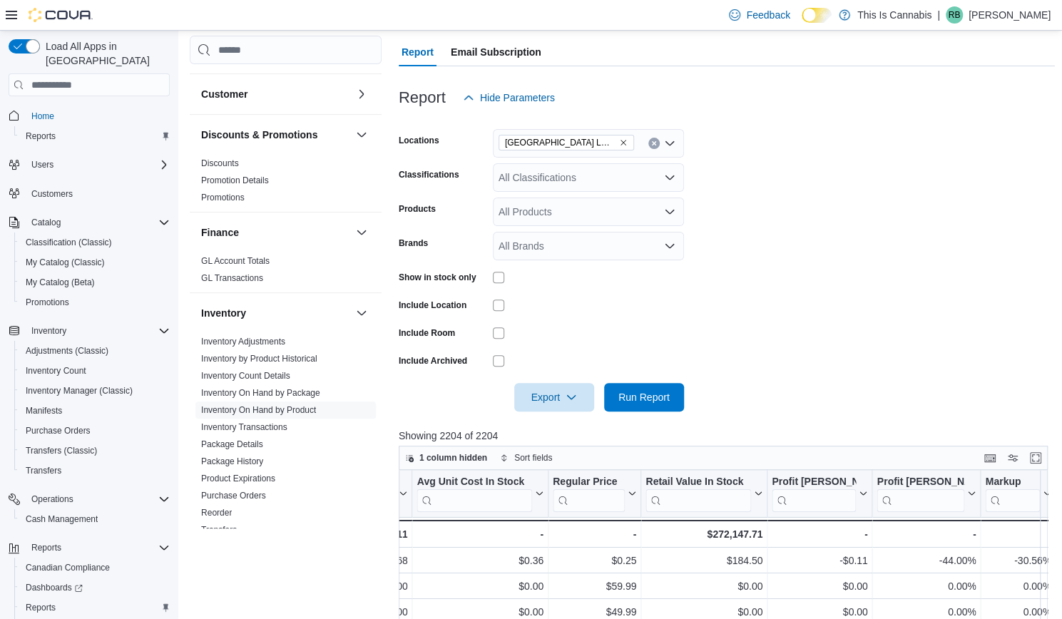
scroll to position [0, 0]
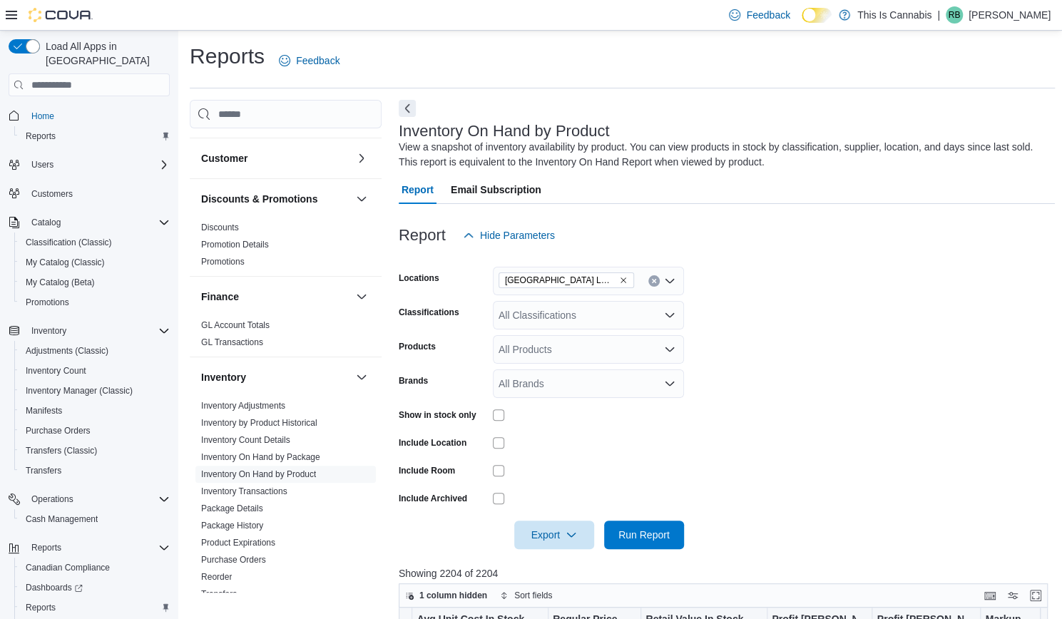
click at [619, 283] on icon "Remove ABBOTSFORD LOCATION from selection in this group" at bounding box center [623, 280] width 9 height 9
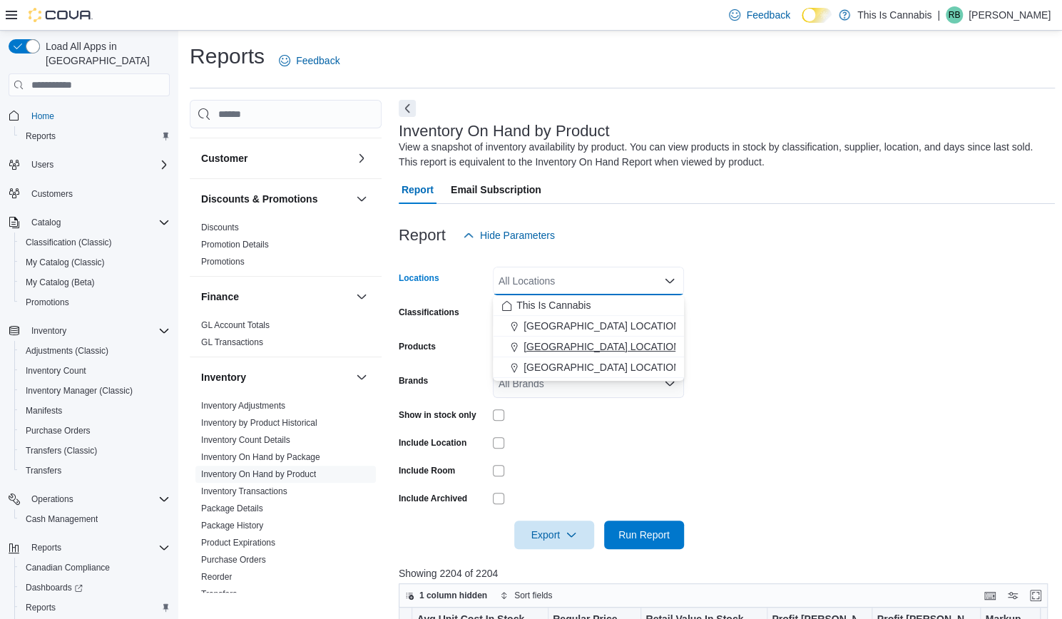
click at [560, 346] on span "[GEOGRAPHIC_DATA] LOCATION" at bounding box center [602, 347] width 157 height 14
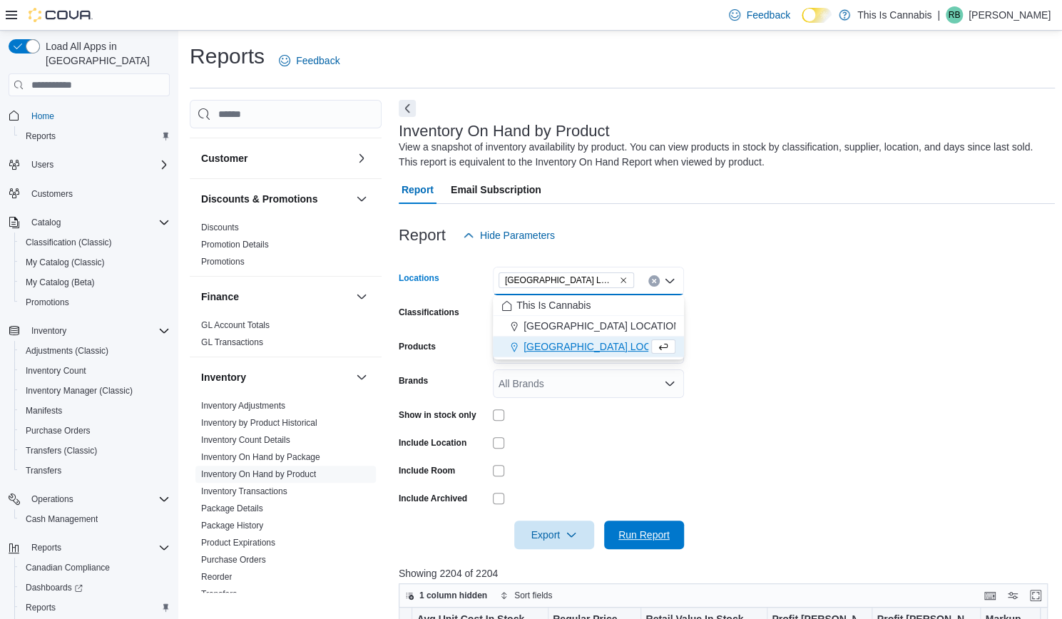
click at [633, 533] on span "Run Report" at bounding box center [644, 535] width 51 height 14
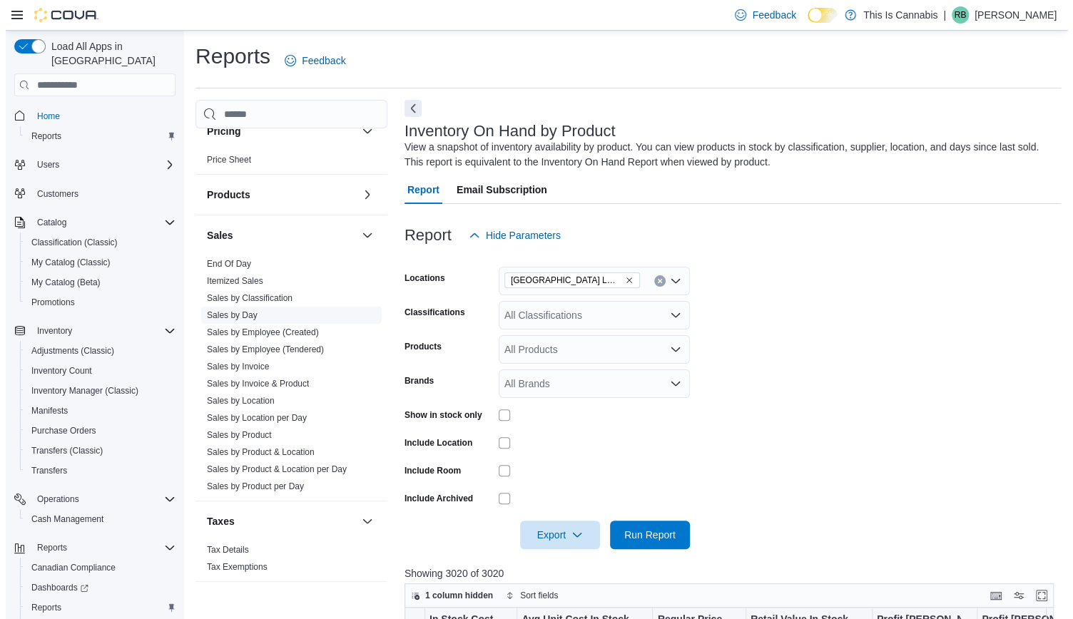
scroll to position [776, 0]
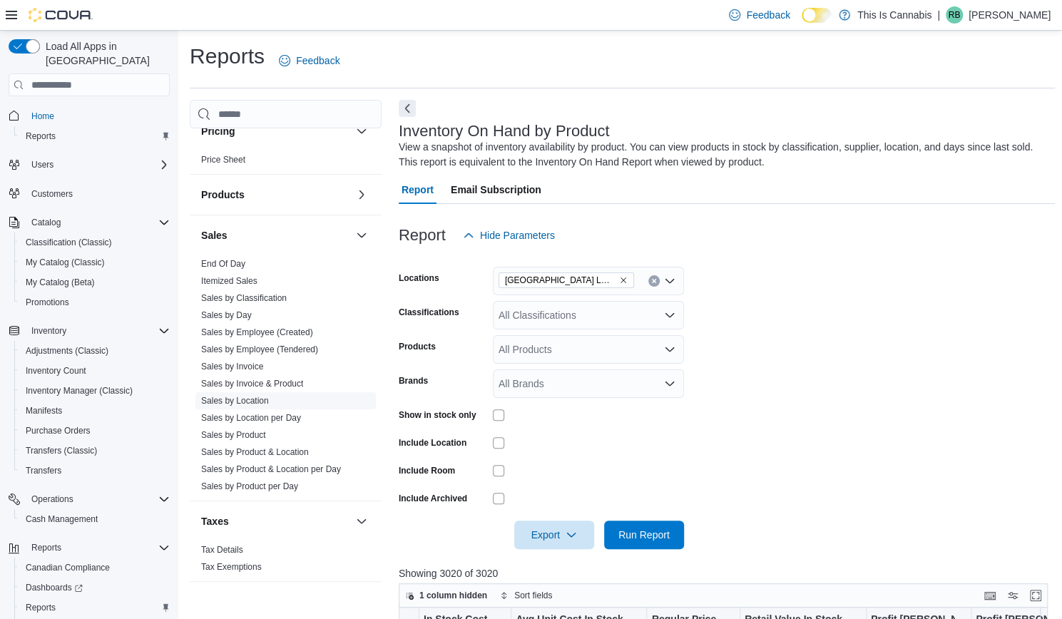
click at [243, 396] on link "Sales by Location" at bounding box center [235, 401] width 68 height 10
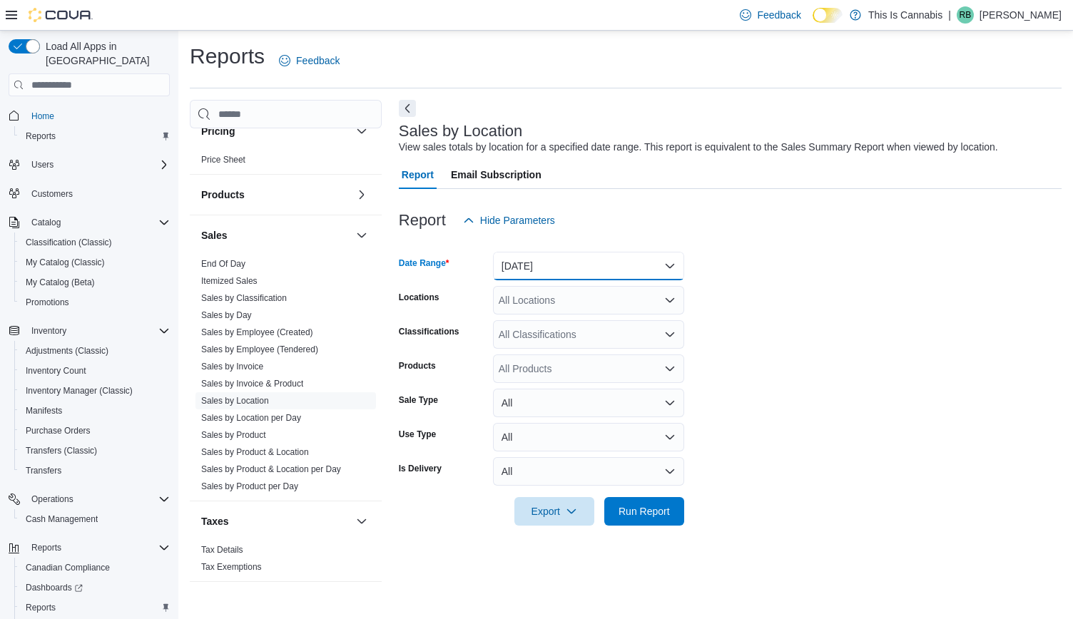
click at [526, 273] on button "[DATE]" at bounding box center [588, 266] width 191 height 29
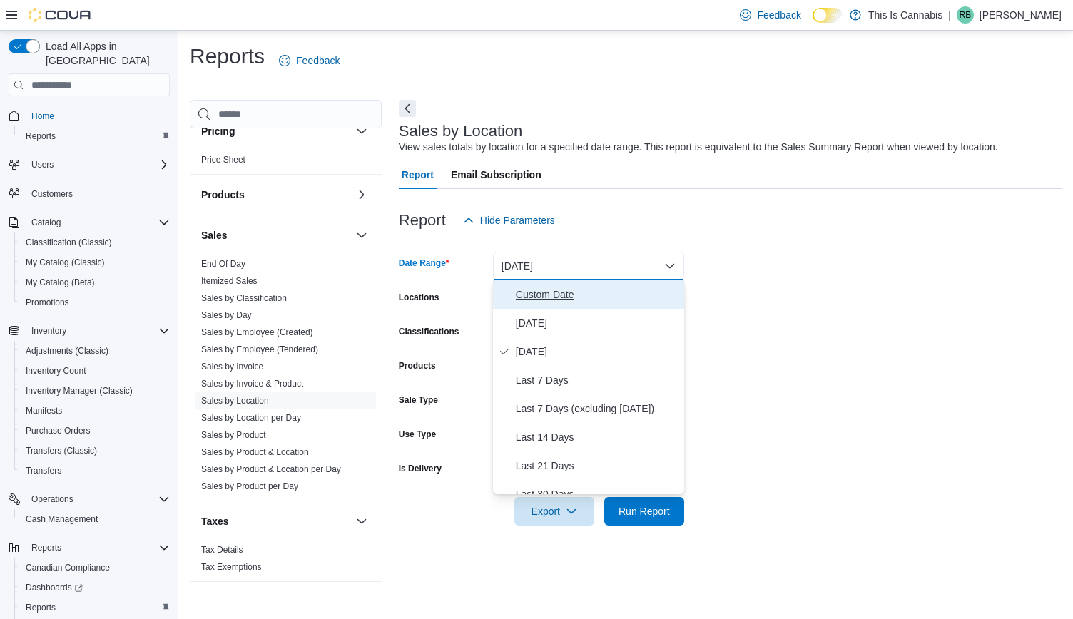
click at [526, 297] on span "Custom Date" at bounding box center [597, 294] width 163 height 17
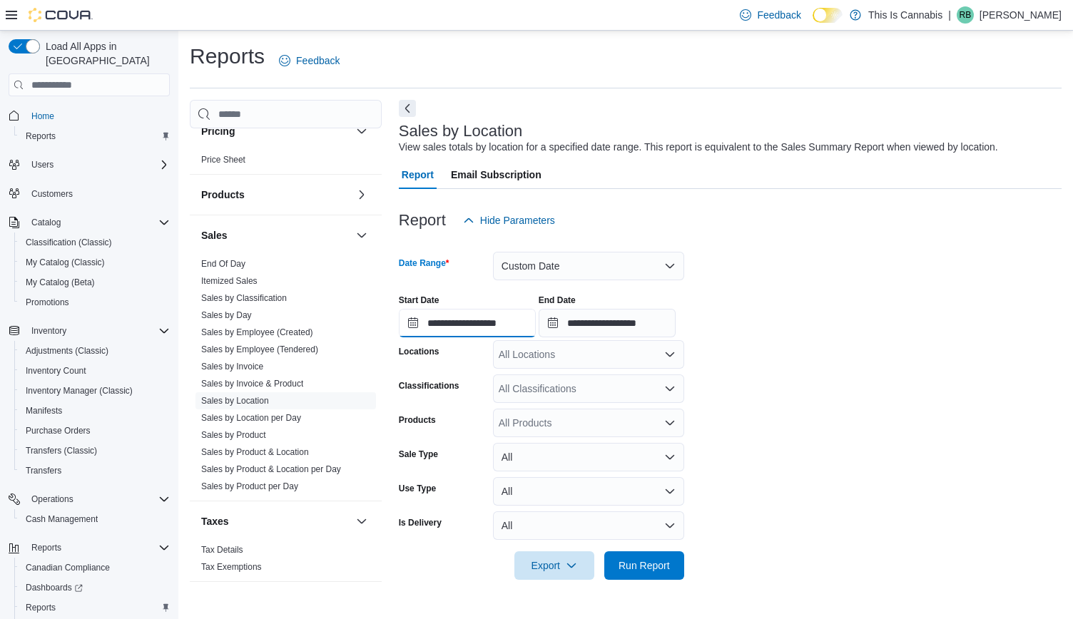
click at [489, 313] on input "**********" at bounding box center [467, 323] width 137 height 29
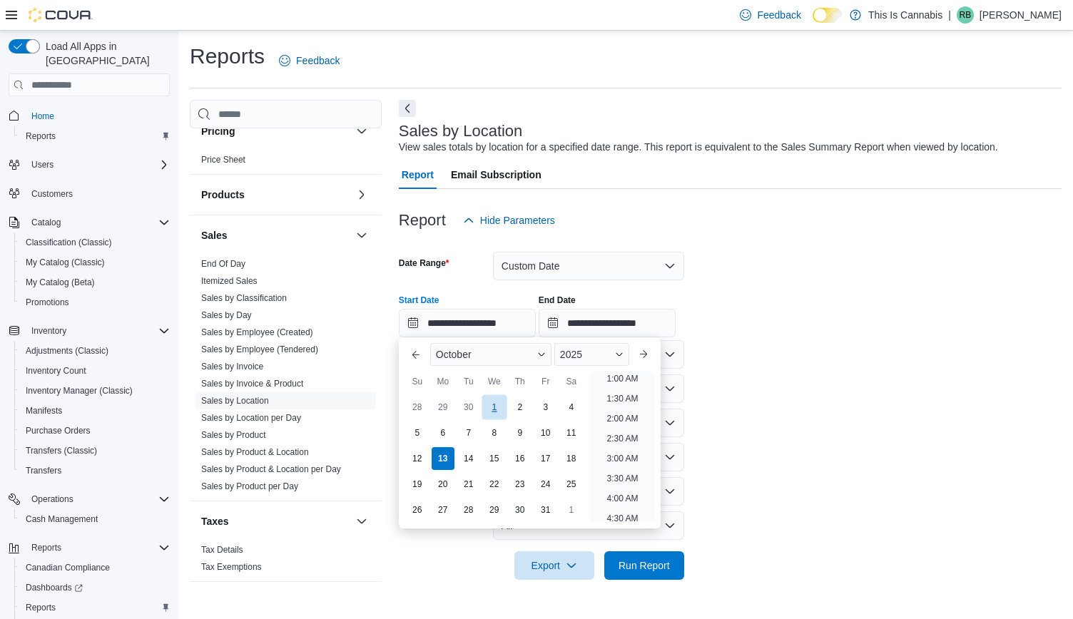
click at [497, 410] on div "1" at bounding box center [494, 407] width 25 height 25
type input "**********"
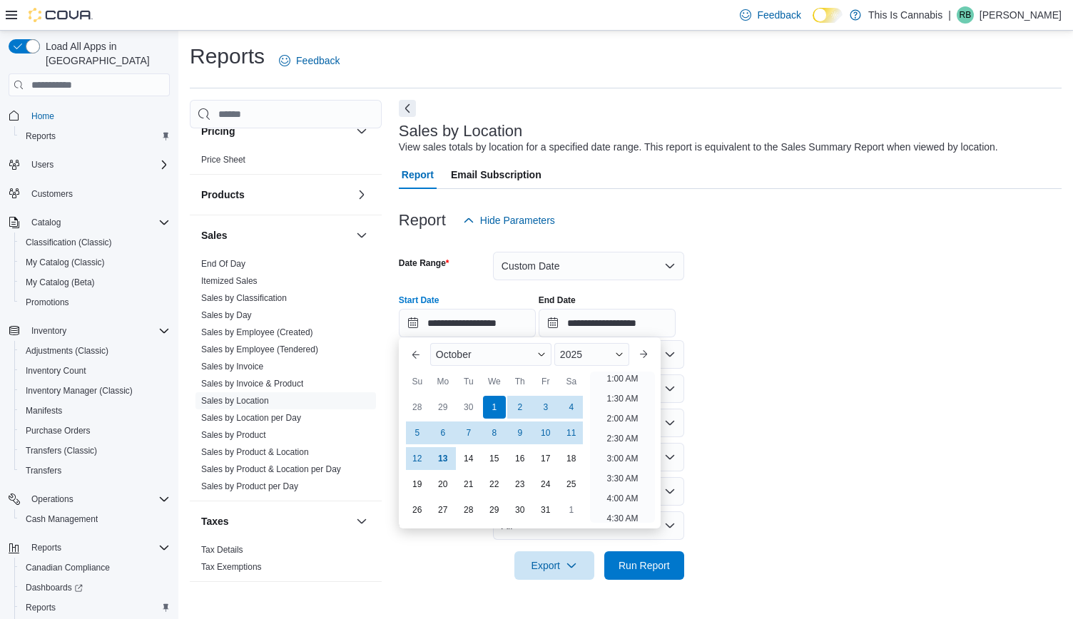
scroll to position [3, 0]
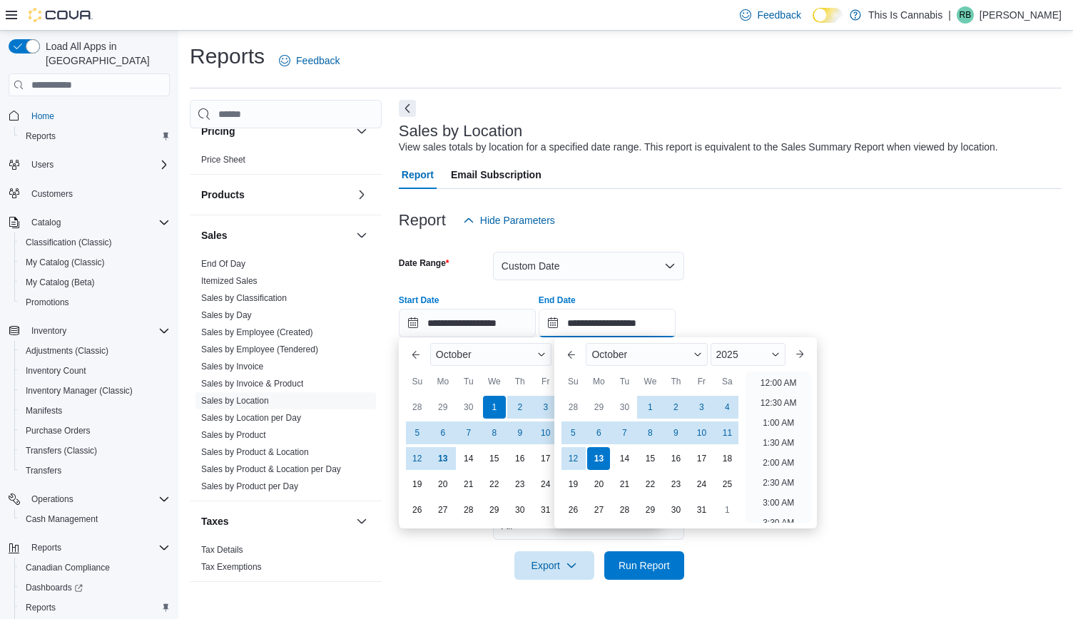
click at [619, 330] on input "**********" at bounding box center [607, 323] width 137 height 29
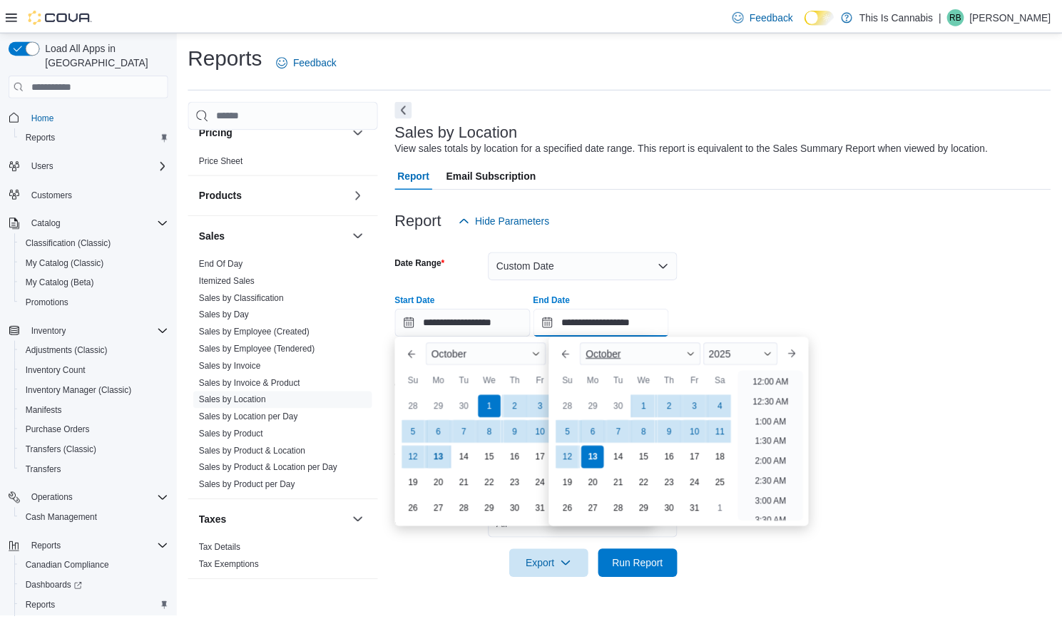
scroll to position [811, 0]
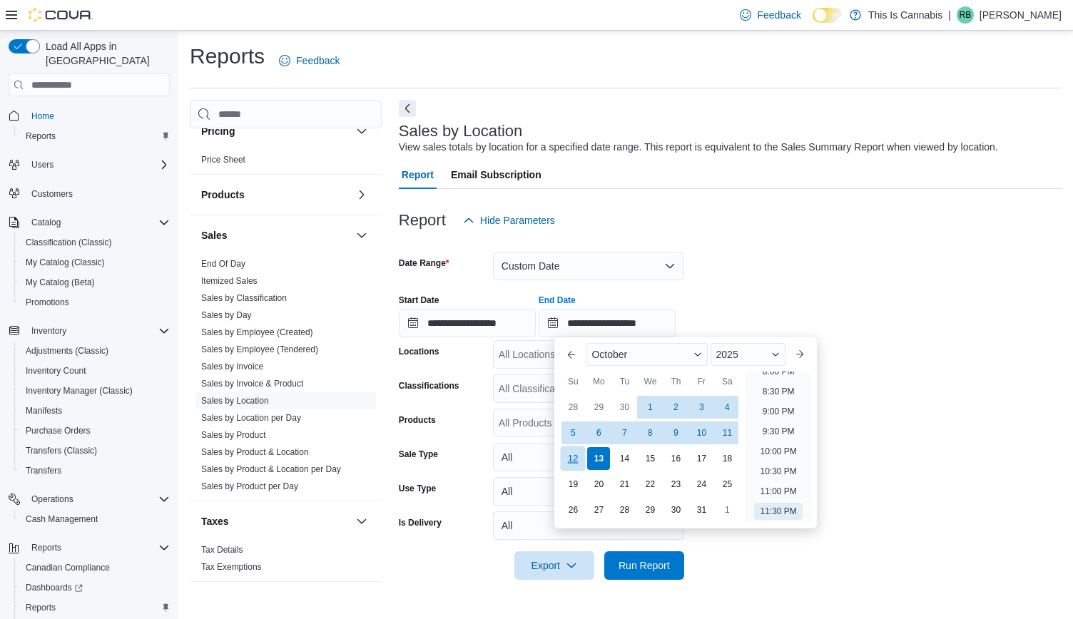
click at [577, 459] on div "12" at bounding box center [573, 459] width 25 height 25
type input "**********"
click at [900, 400] on form "**********" at bounding box center [730, 407] width 663 height 345
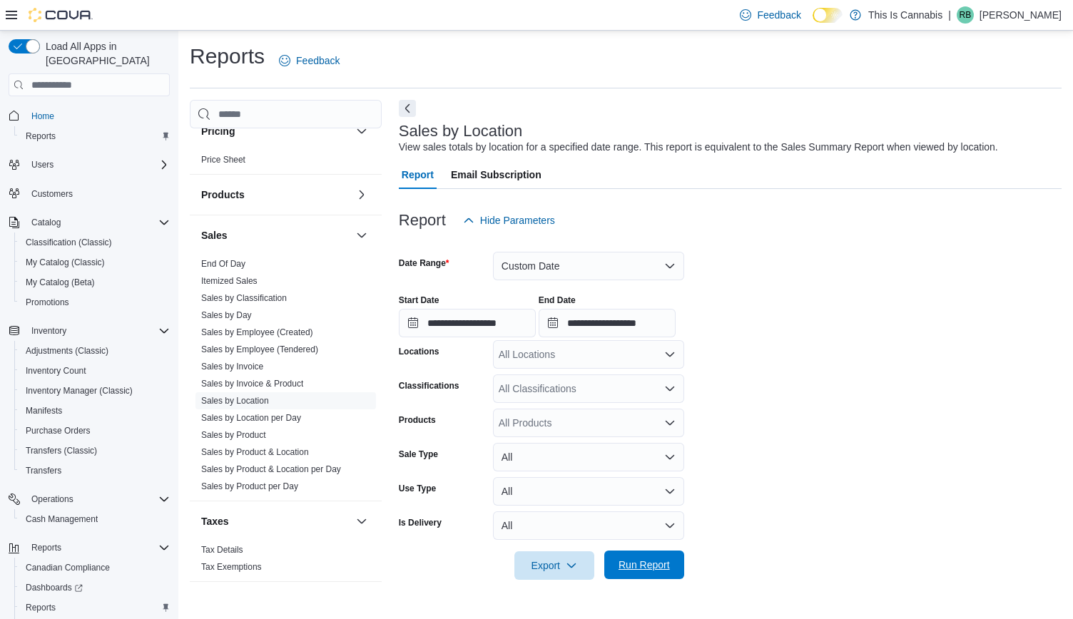
click at [661, 563] on span "Run Report" at bounding box center [644, 565] width 51 height 14
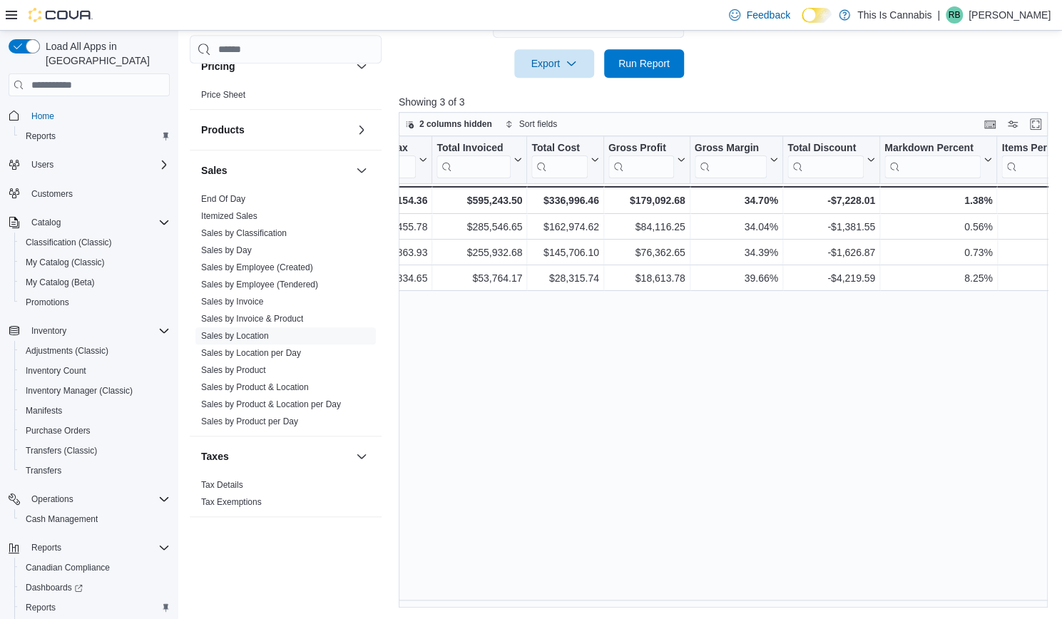
scroll to position [0, 565]
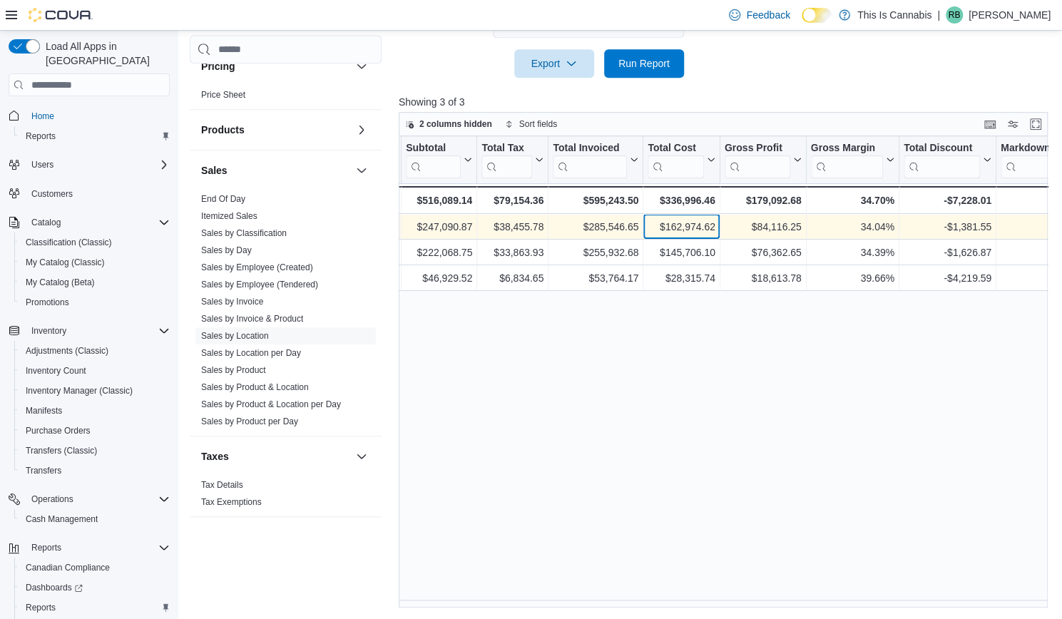
click at [696, 230] on div "$162,974.62" at bounding box center [681, 227] width 67 height 17
copy div "162,974.62"
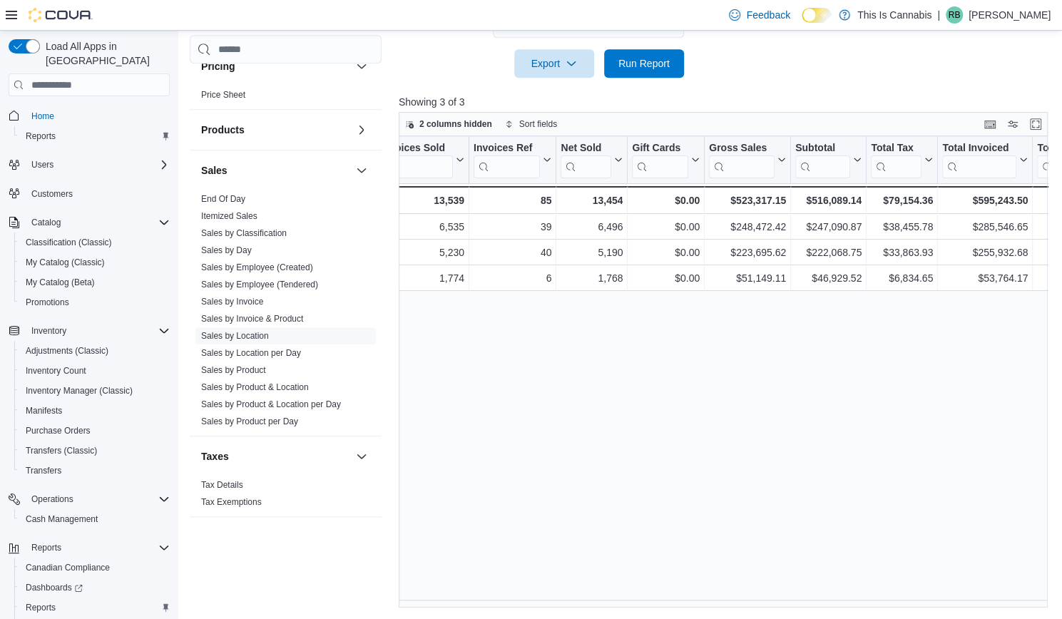
scroll to position [0, 173]
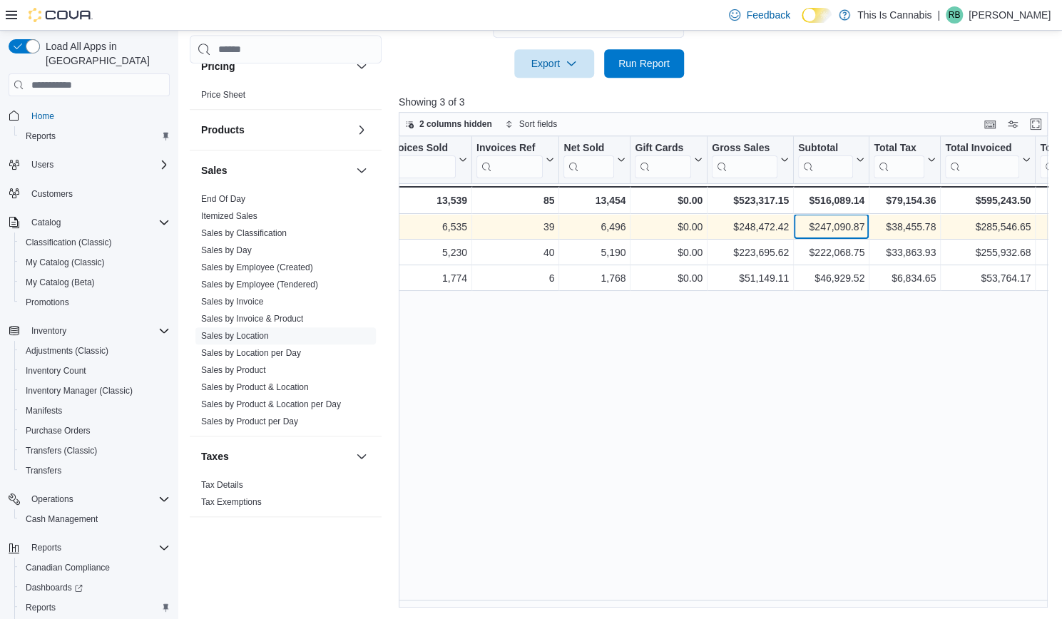
click at [845, 220] on div "$247,090.87" at bounding box center [831, 227] width 66 height 17
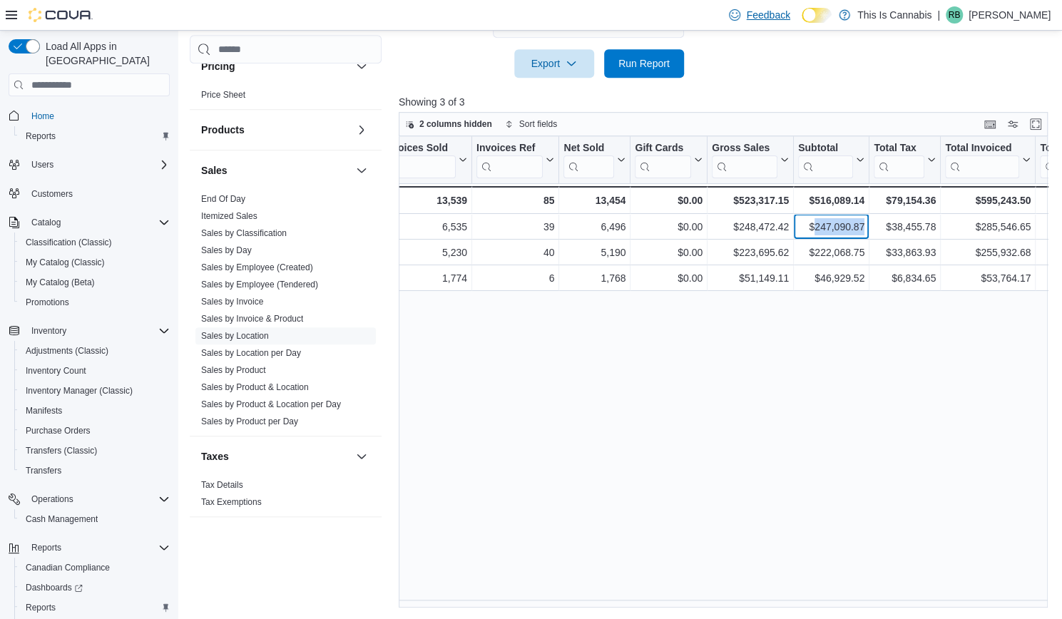
copy div "247,090.87"
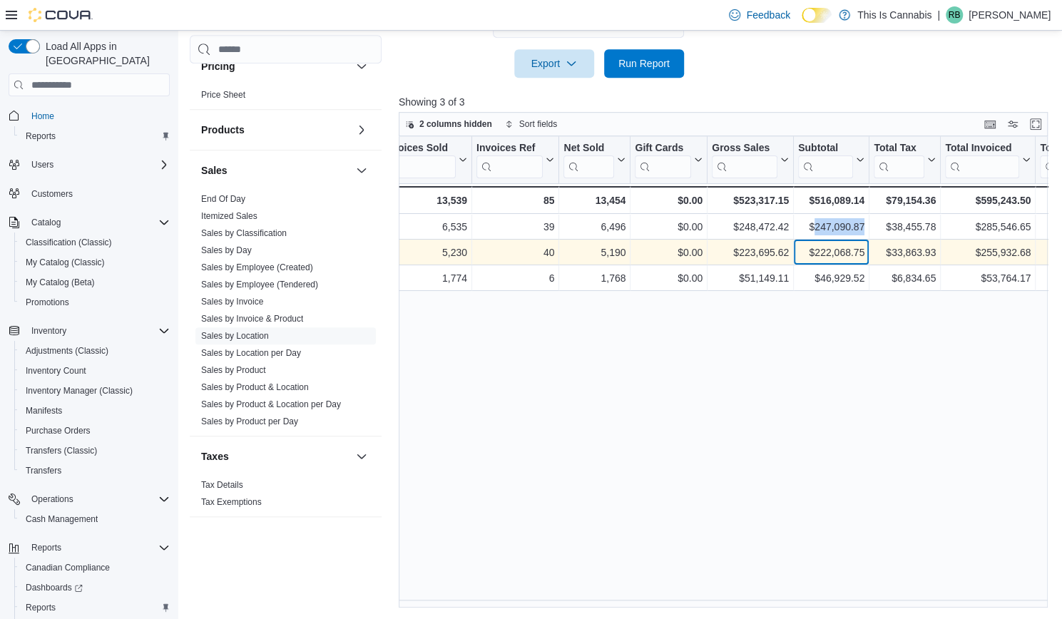
click at [838, 253] on div "$222,068.75" at bounding box center [831, 253] width 66 height 17
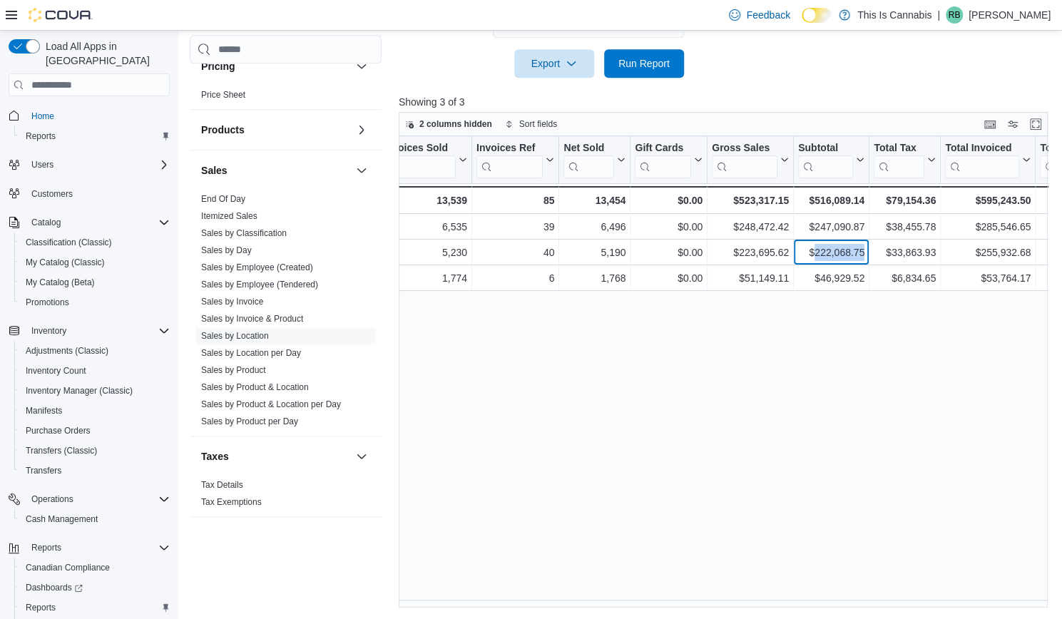
copy div "222,068.75"
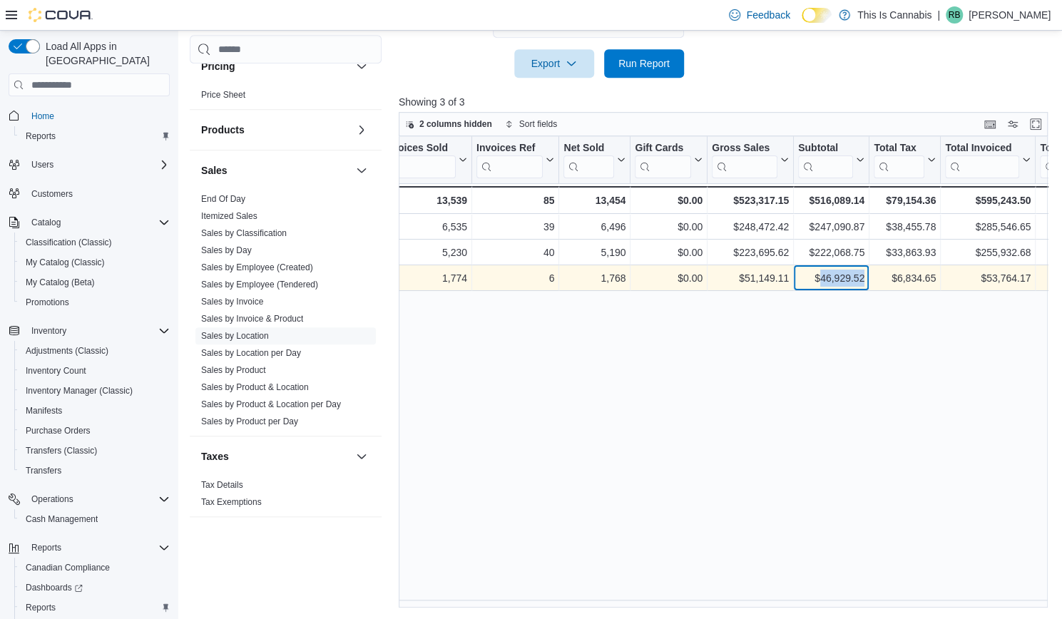
drag, startPoint x: 820, startPoint y: 279, endPoint x: 866, endPoint y: 280, distance: 46.4
click at [866, 280] on div "$46,929.52 - Subtotal, column 7, row 3" at bounding box center [832, 279] width 76 height 26
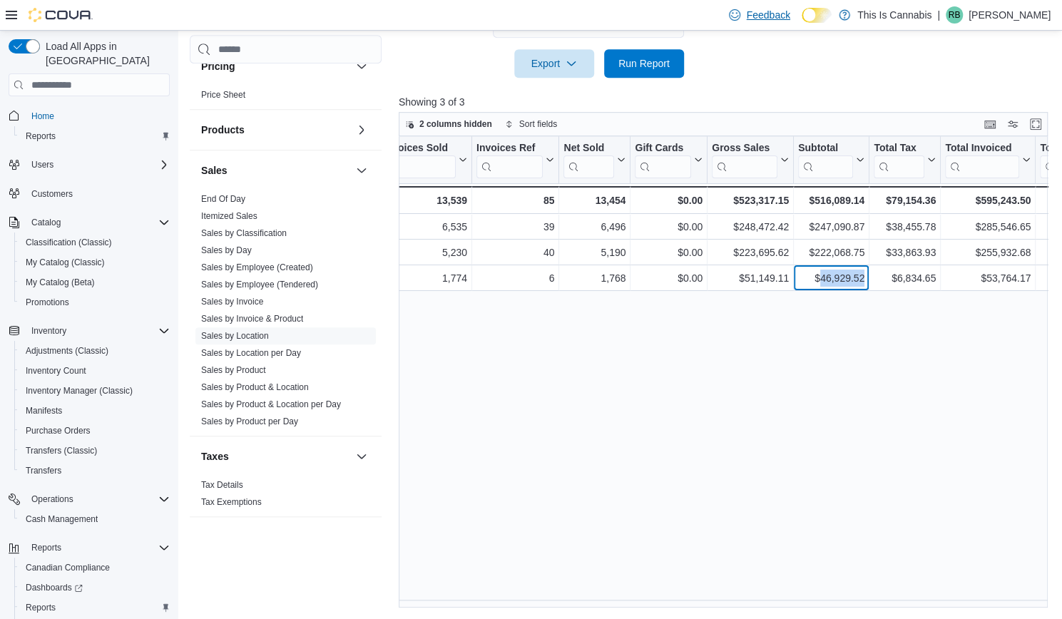
copy div "46,929.52"
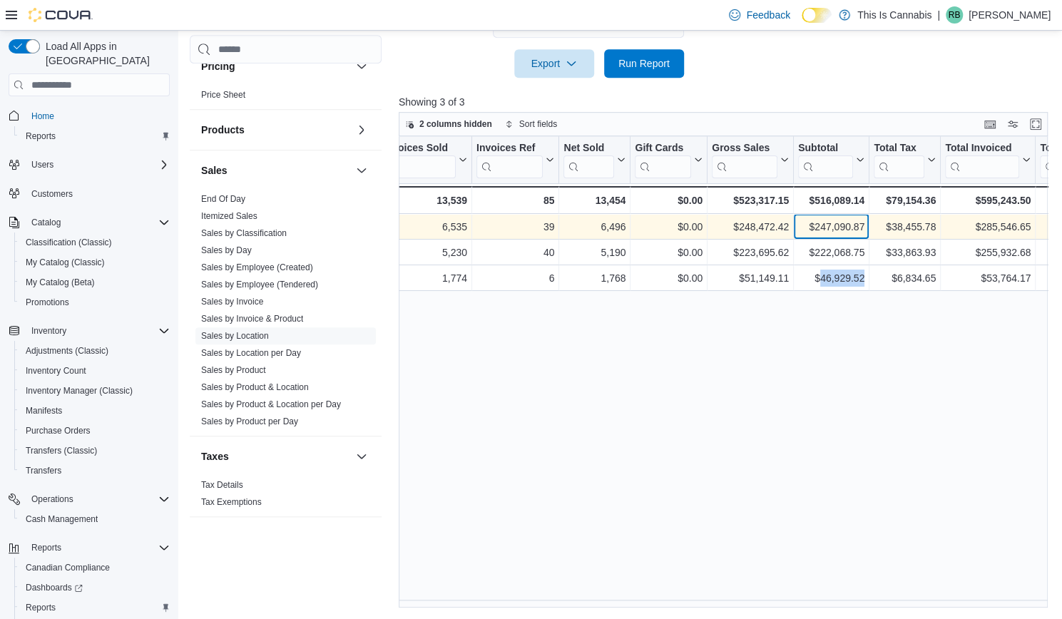
click at [836, 216] on div "$247,090.87 - Subtotal, column 7, row 1" at bounding box center [832, 228] width 76 height 26
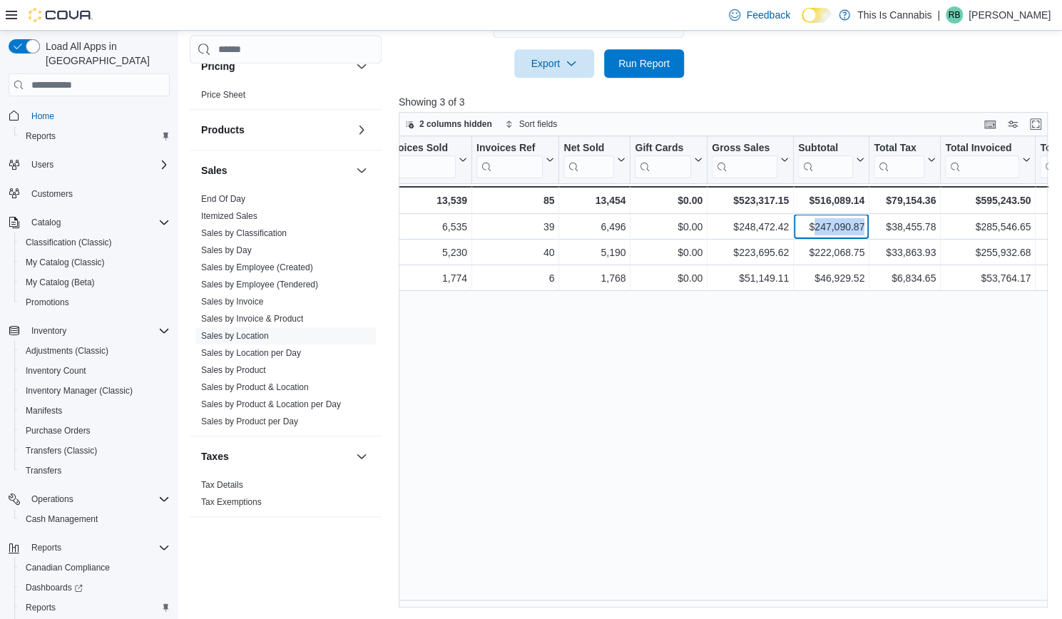
copy div "247,090.87"
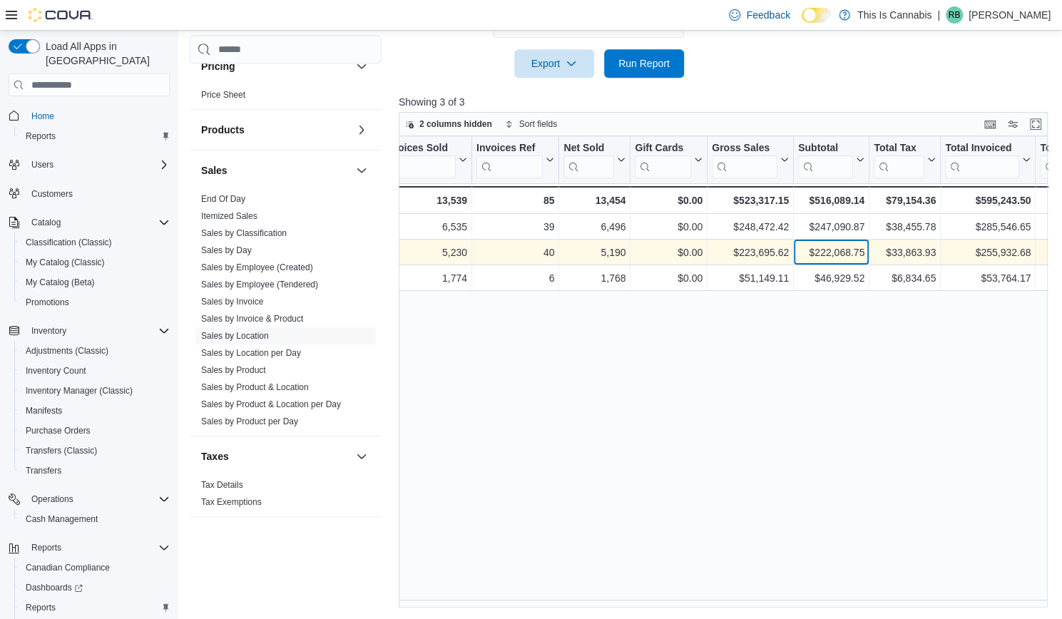
click at [836, 250] on div "$222,068.75" at bounding box center [831, 253] width 66 height 17
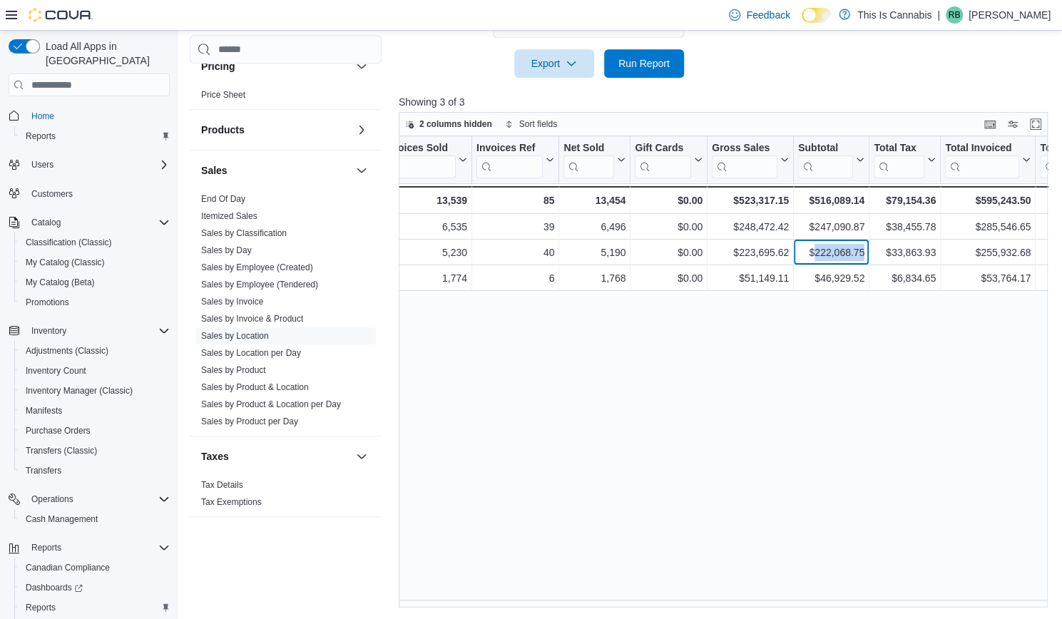
copy div "222,068.75"
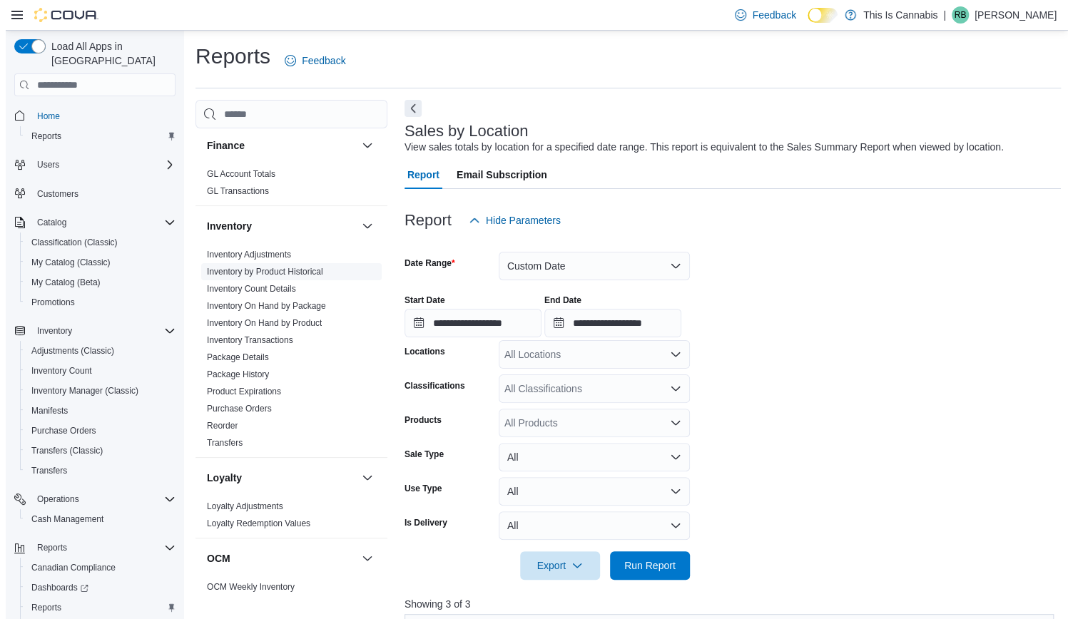
scroll to position [277, 0]
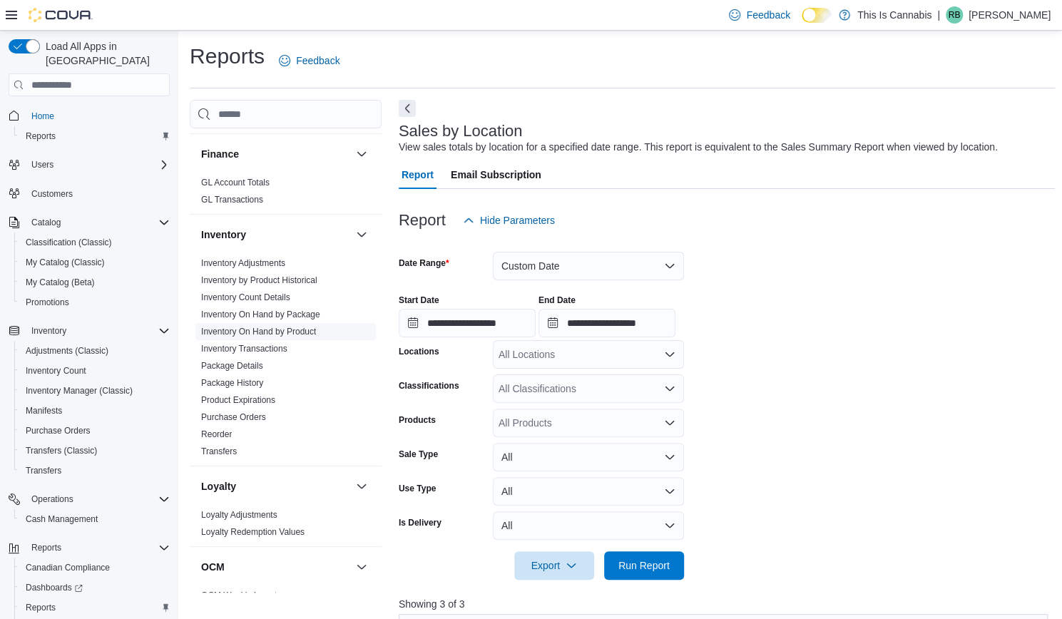
click at [270, 330] on link "Inventory On Hand by Product" at bounding box center [258, 332] width 115 height 10
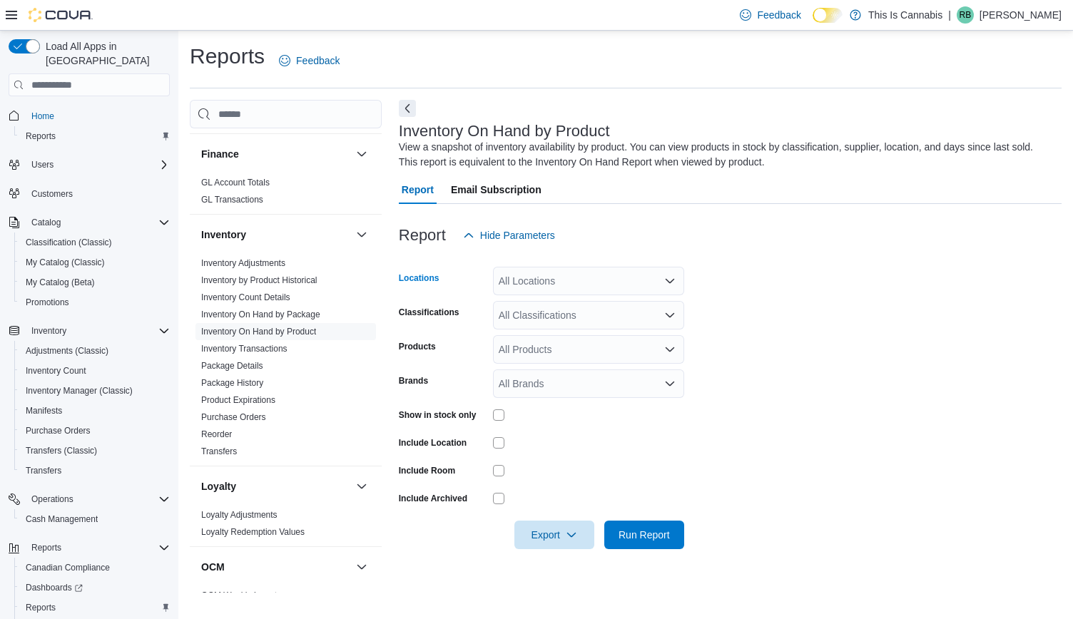
click at [599, 279] on div "All Locations" at bounding box center [588, 281] width 191 height 29
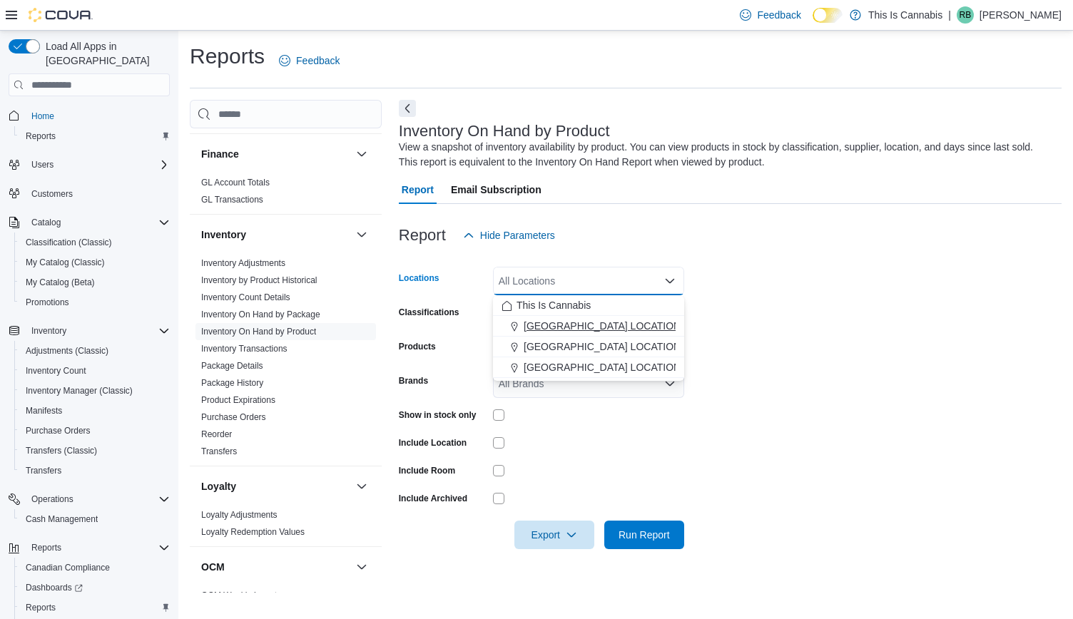
click at [574, 330] on span "[GEOGRAPHIC_DATA] LOCATION" at bounding box center [602, 326] width 157 height 14
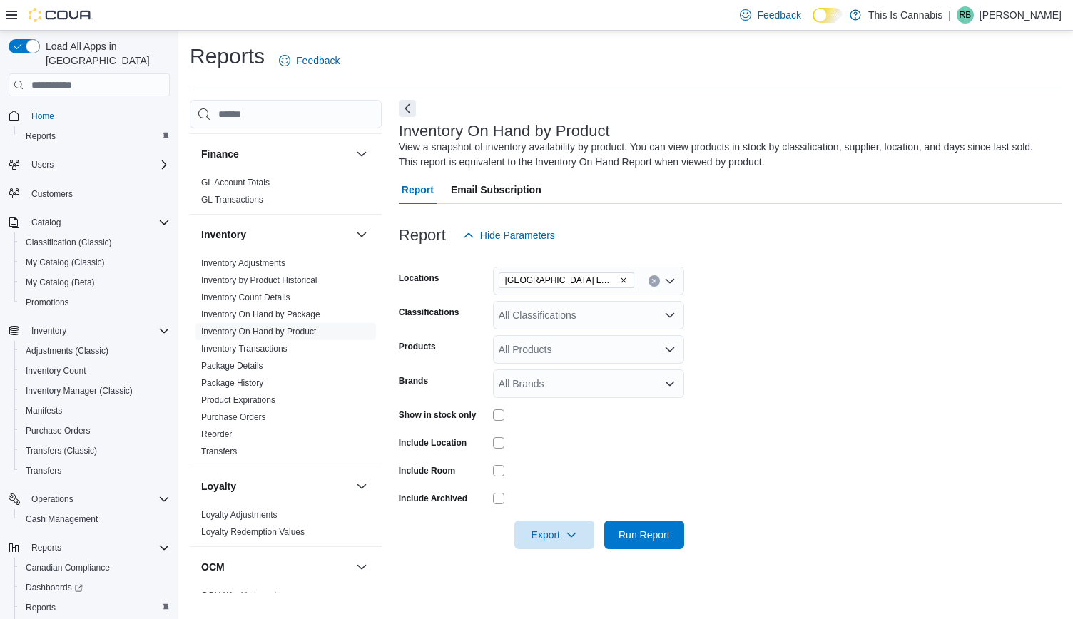
click at [779, 330] on form "Locations [GEOGRAPHIC_DATA] LOCATION Classifications All Classifications Produc…" at bounding box center [730, 400] width 663 height 300
click at [641, 315] on div "All Classifications" at bounding box center [588, 315] width 191 height 29
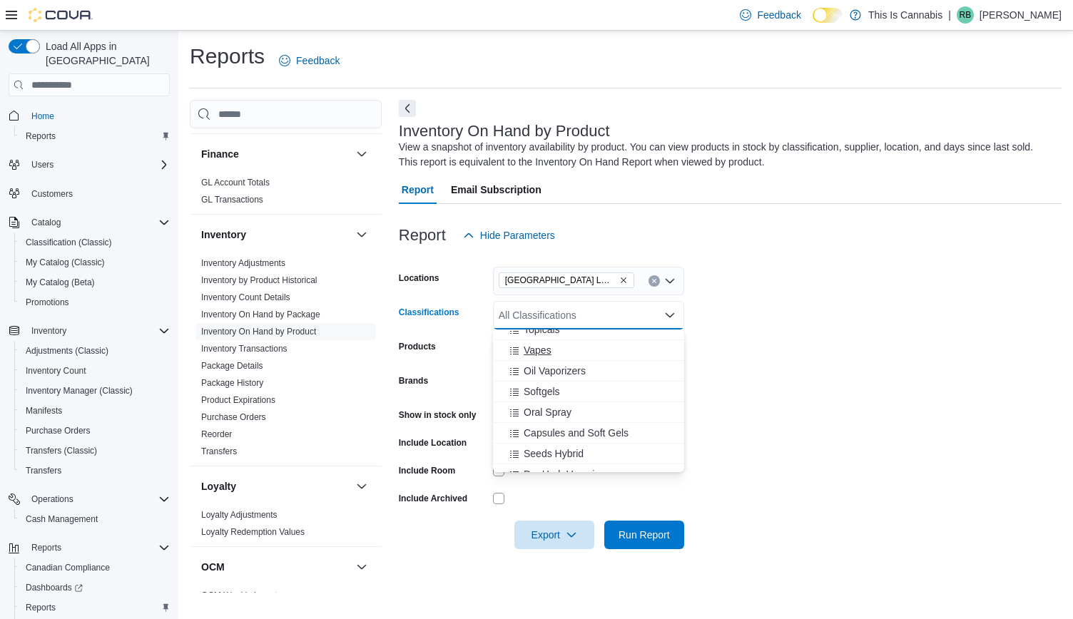
click at [539, 352] on span "Vapes" at bounding box center [538, 350] width 28 height 14
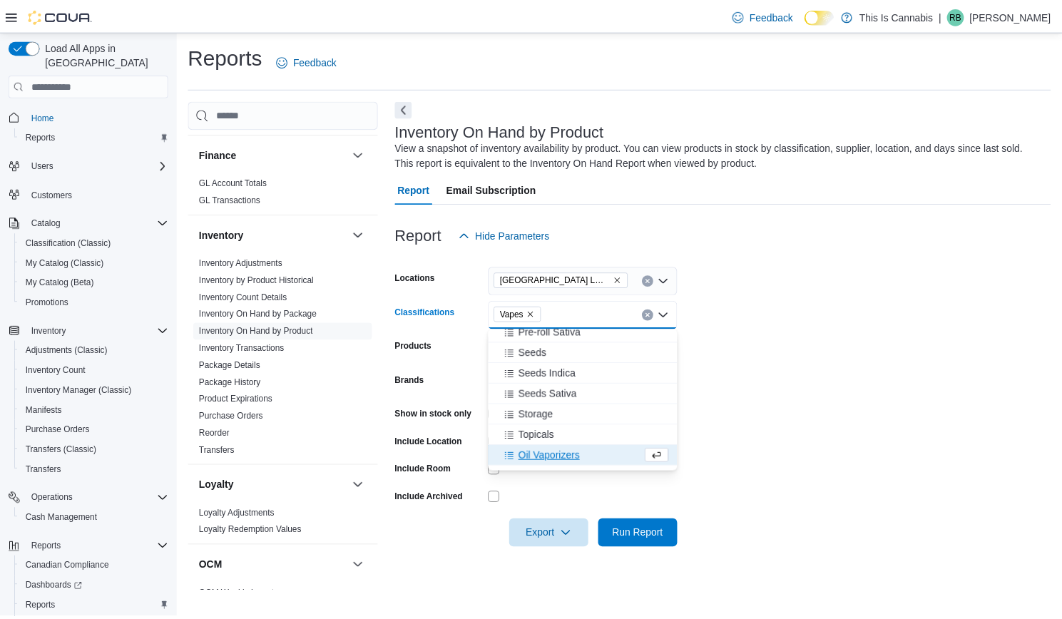
scroll to position [563, 0]
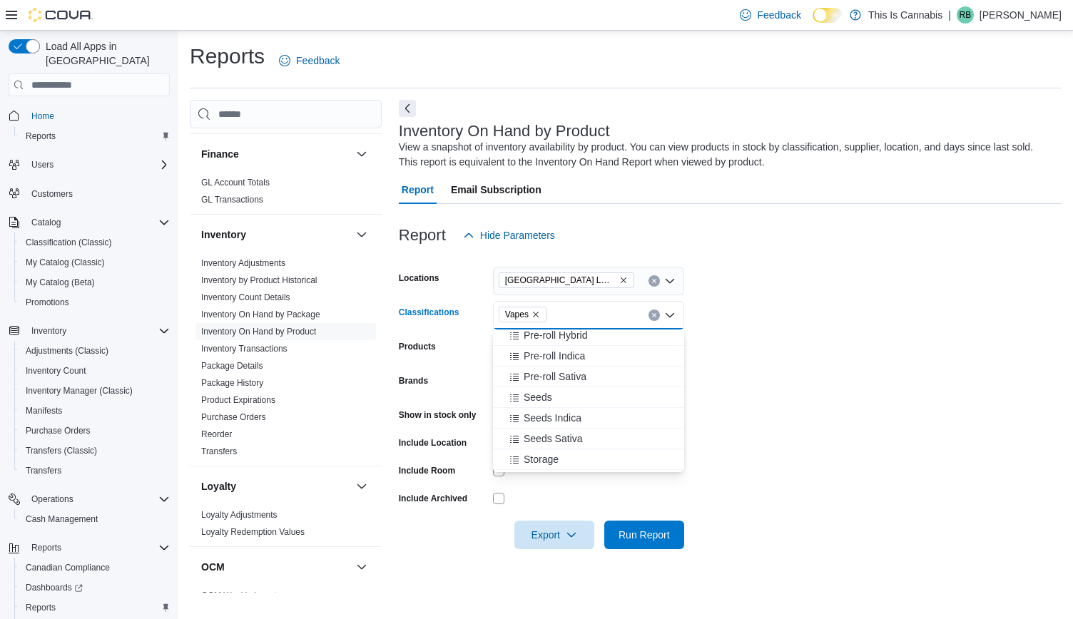
click at [780, 359] on form "Locations [GEOGRAPHIC_DATA] LOCATION Classifications Vapes Combo box. Selected.…" at bounding box center [730, 400] width 663 height 300
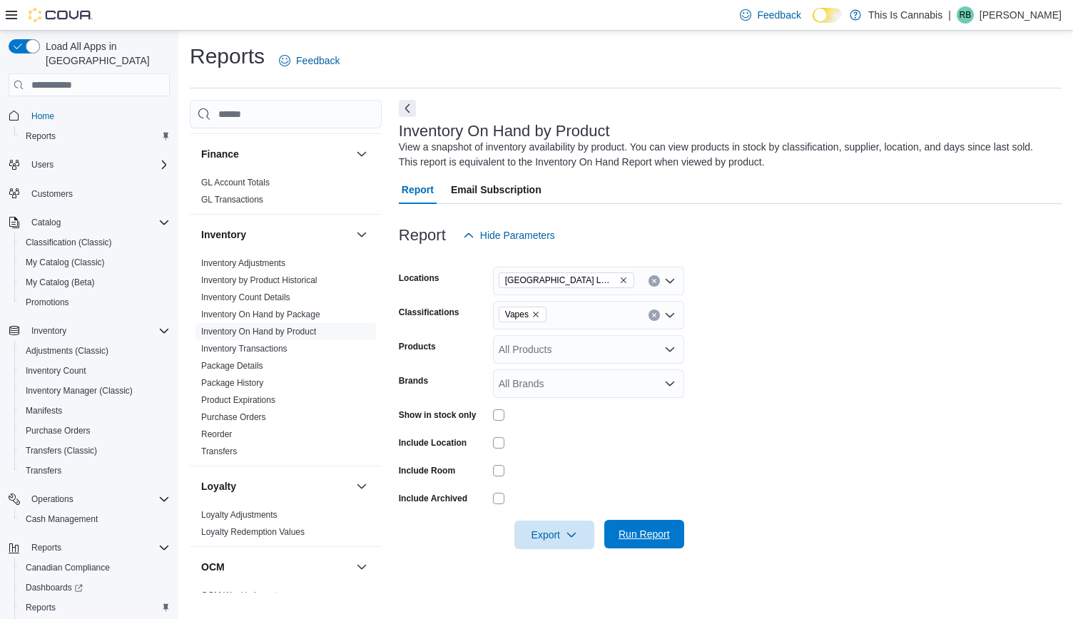
click at [637, 536] on span "Run Report" at bounding box center [644, 534] width 51 height 14
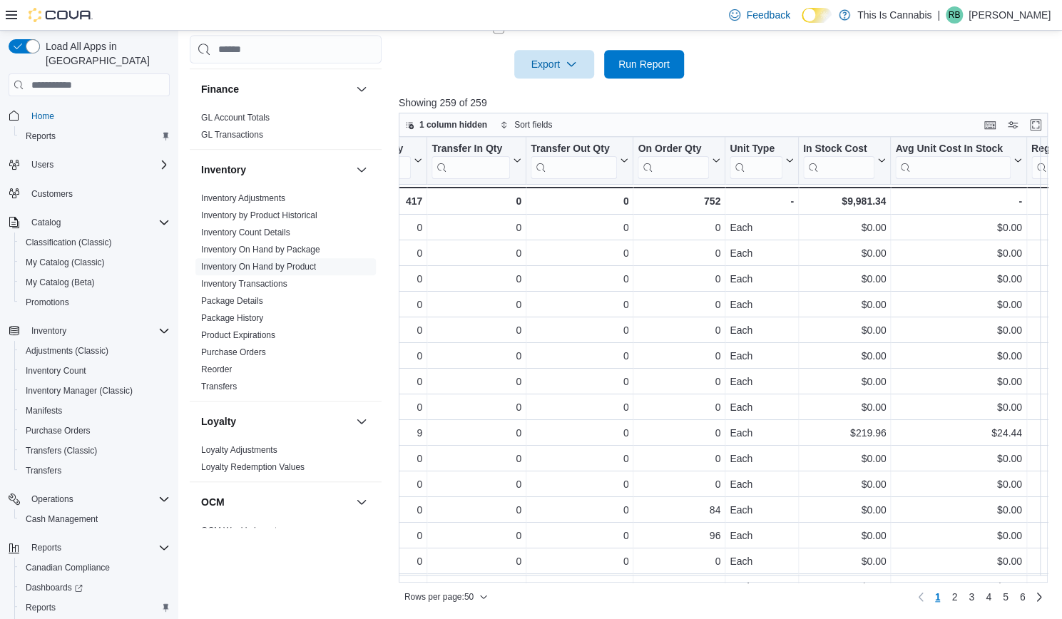
scroll to position [0, 778]
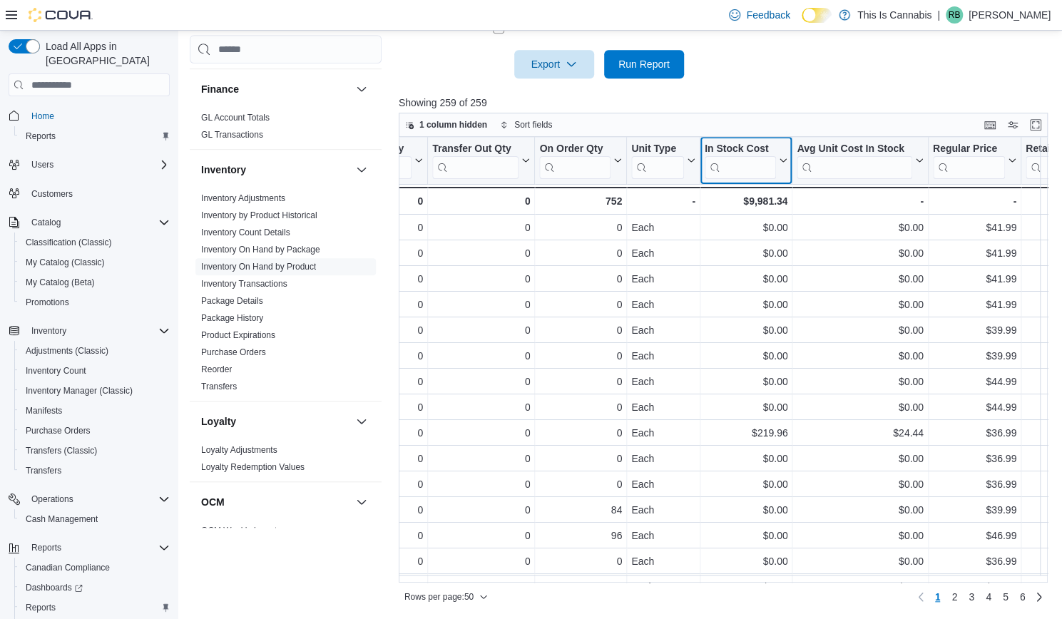
click at [766, 148] on div "In Stock Cost" at bounding box center [740, 150] width 71 height 14
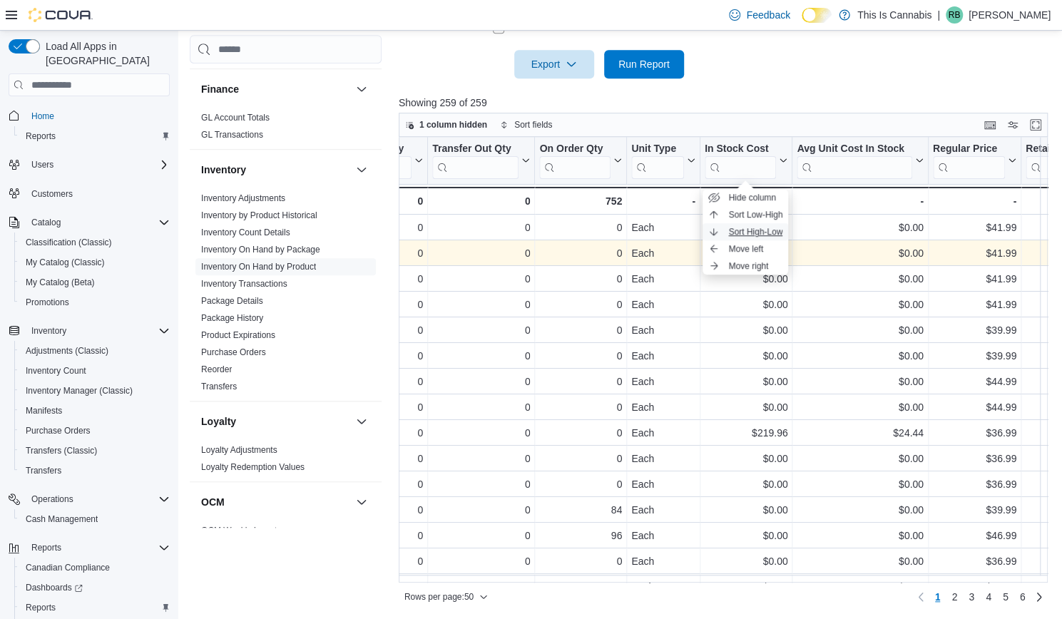
drag, startPoint x: 765, startPoint y: 232, endPoint x: 835, endPoint y: 243, distance: 70.9
click at [765, 232] on span "Sort High-Low" at bounding box center [756, 231] width 54 height 11
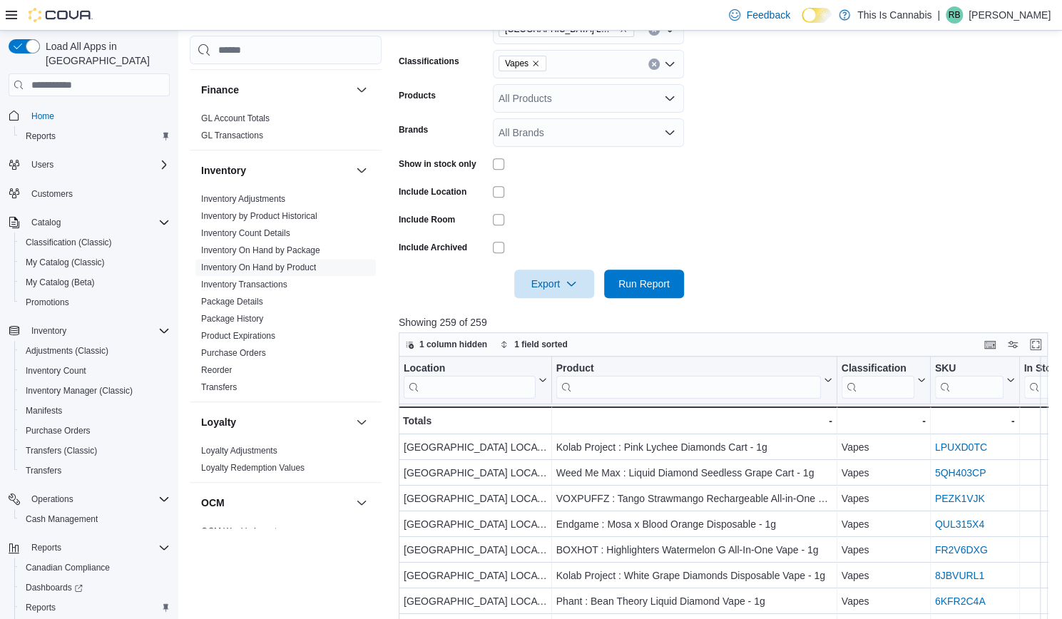
scroll to position [43, 0]
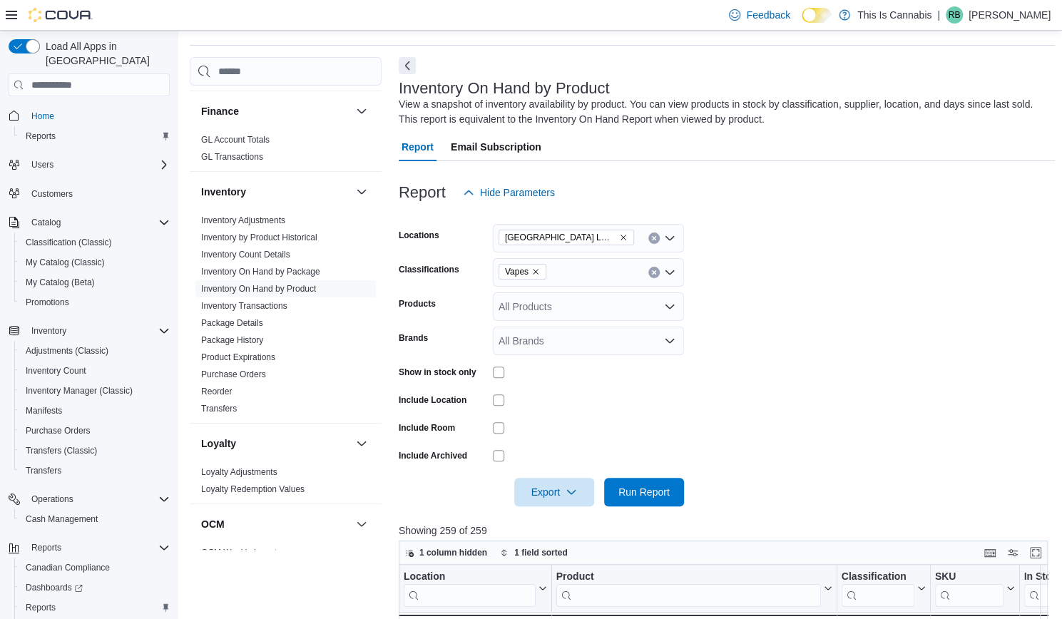
click at [619, 236] on icon "Remove ABBOTSFORD LOCATION from selection in this group" at bounding box center [623, 237] width 9 height 9
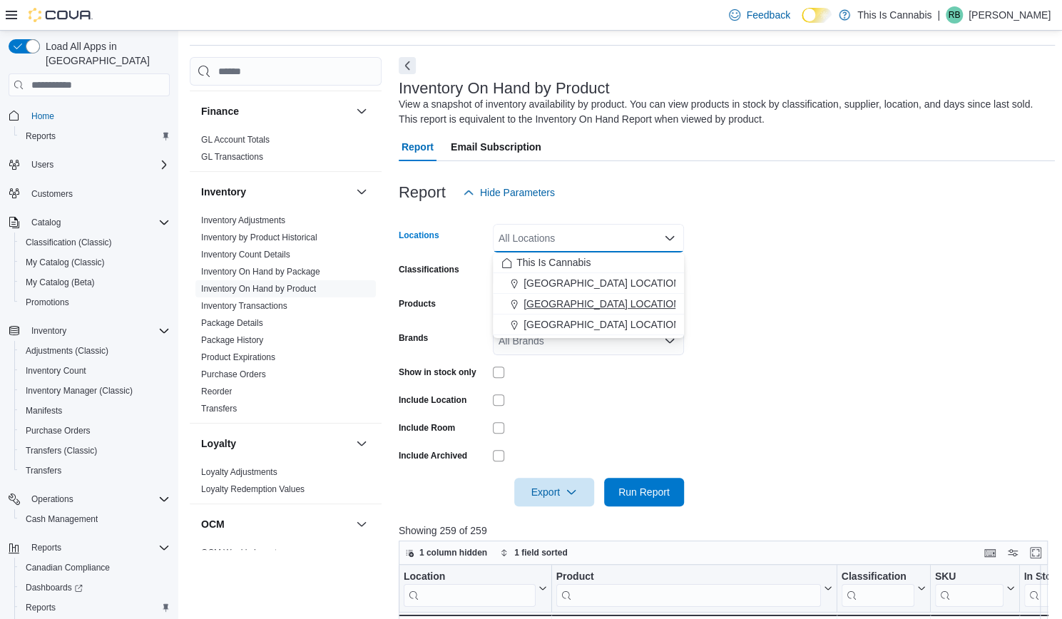
click at [581, 299] on span "[GEOGRAPHIC_DATA] LOCATION" at bounding box center [602, 304] width 157 height 14
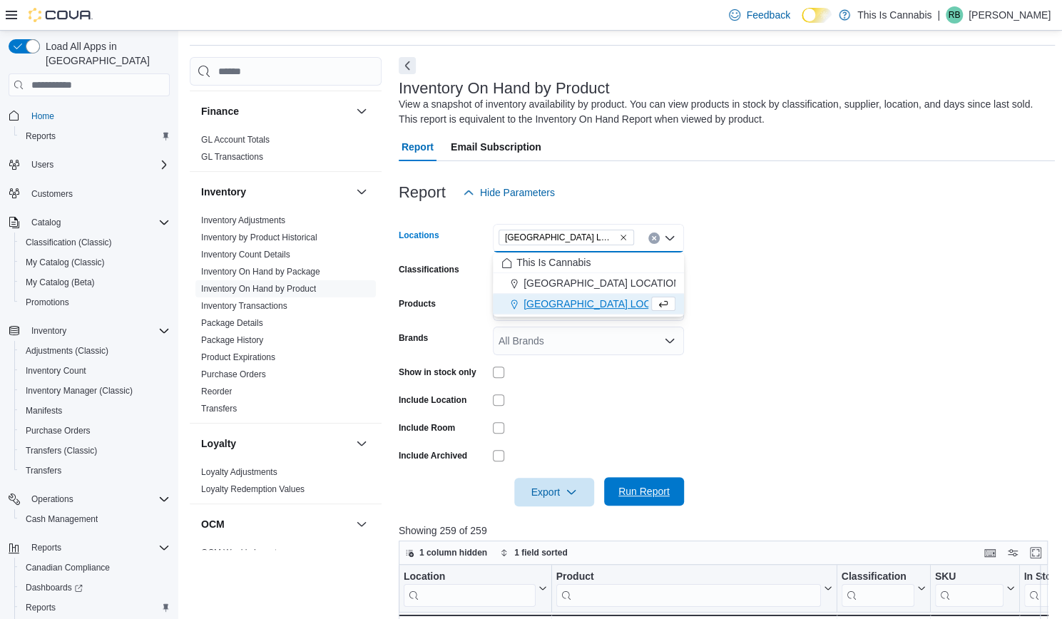
click at [637, 482] on span "Run Report" at bounding box center [644, 491] width 63 height 29
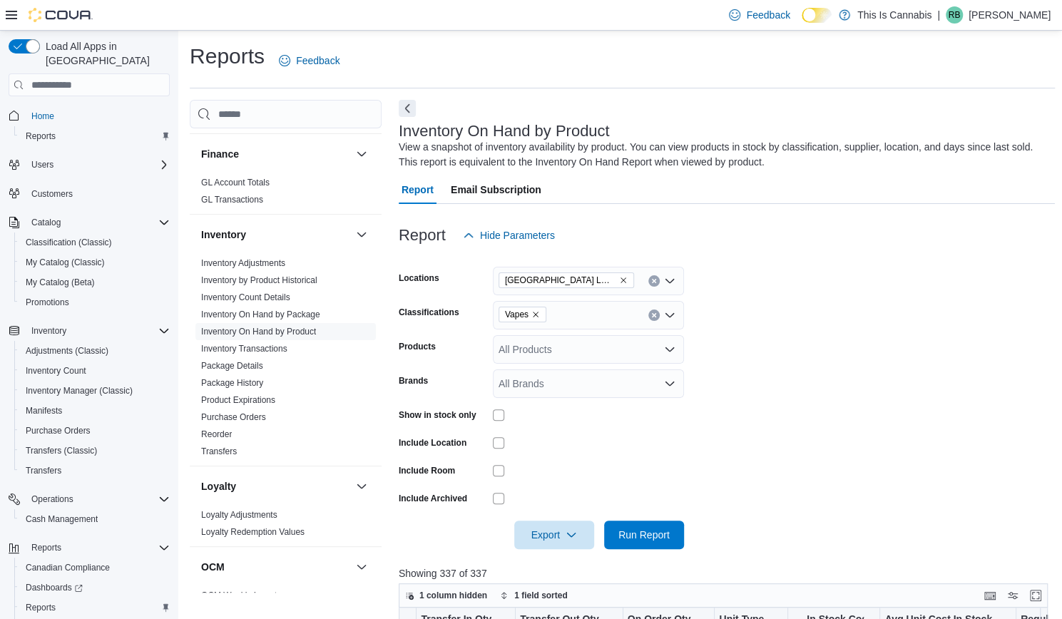
click at [621, 279] on icon "Remove CHILLIWACK LOCATION from selection in this group" at bounding box center [624, 281] width 6 height 6
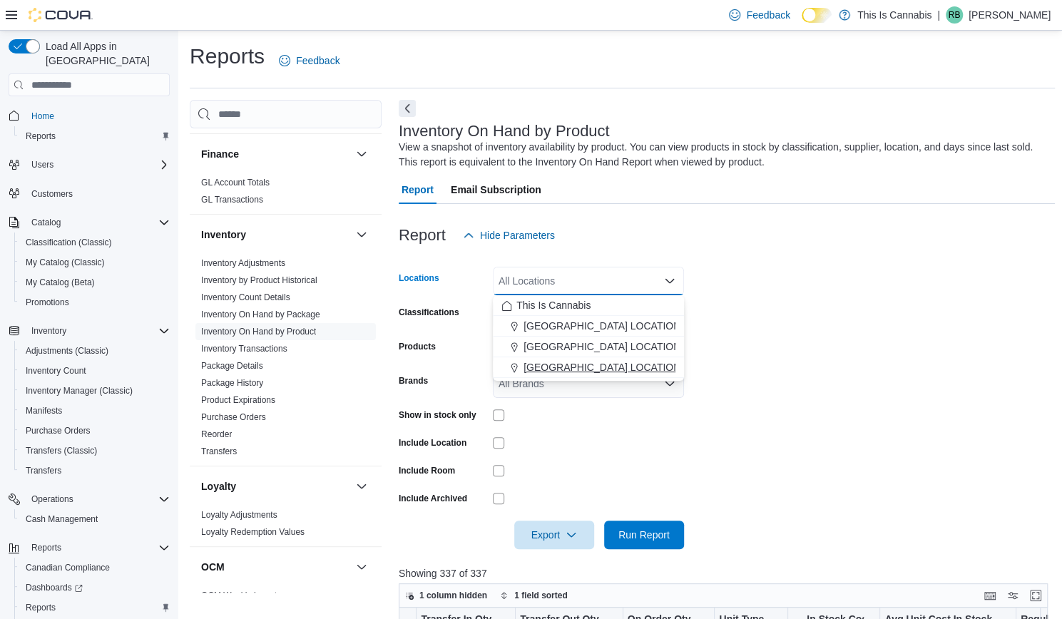
click at [571, 366] on span "[GEOGRAPHIC_DATA] LOCATION" at bounding box center [602, 367] width 157 height 14
click at [782, 366] on form "Locations [GEOGRAPHIC_DATA] LOCATION Combo box. Selected. [GEOGRAPHIC_DATA] LOC…" at bounding box center [727, 400] width 656 height 300
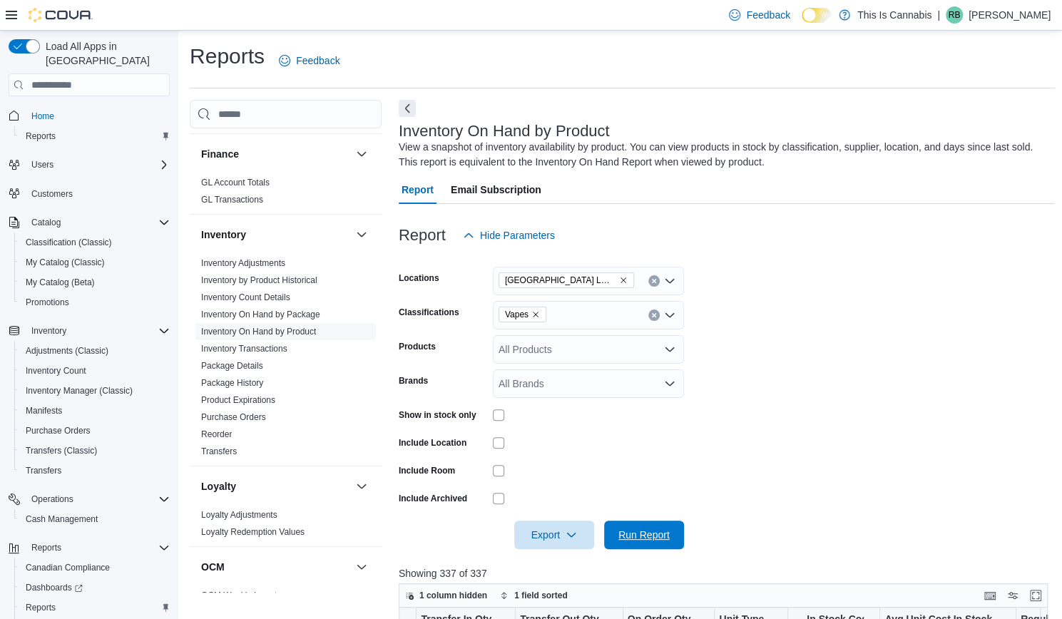
click at [641, 532] on span "Run Report" at bounding box center [644, 535] width 51 height 14
